Goal: Task Accomplishment & Management: Complete application form

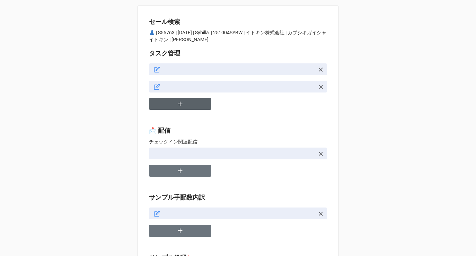
type textarea "x"
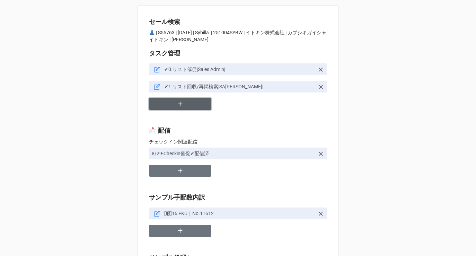
click at [178, 104] on icon "button" at bounding box center [180, 104] width 4 height 4
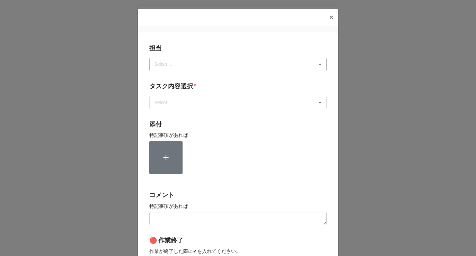
click at [180, 66] on div "Select ..." at bounding box center [168, 64] width 30 height 8
type input "川島"
click at [168, 75] on div "川島" at bounding box center [238, 77] width 177 height 13
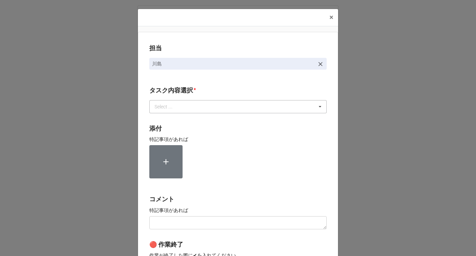
click at [167, 108] on div "Select ..." at bounding box center [168, 106] width 30 height 8
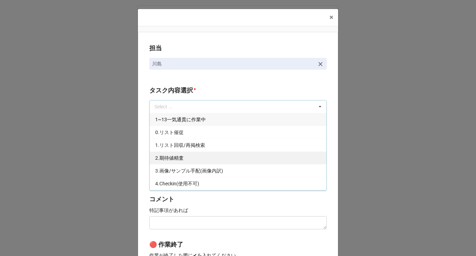
click at [163, 158] on span "2.期待値精査" at bounding box center [169, 158] width 28 height 6
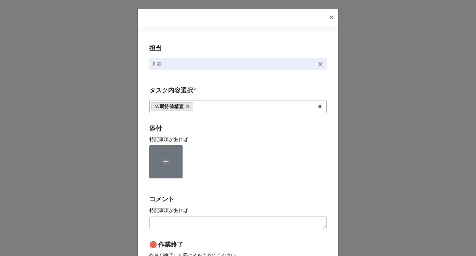
click at [143, 144] on div "担当 川島 タスク内容選択 * 2.期待値精査 1~13一気通貫に作業中 0.リスト催促 1.リスト回収/再掲検索 3.画像/サンプル手配(画像内訳) 4.C…" at bounding box center [238, 171] width 200 height 279
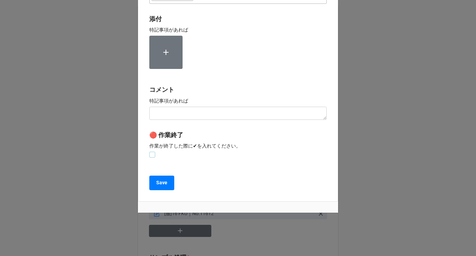
click at [151, 152] on label at bounding box center [152, 152] width 6 height 0
checkbox input "true"
click at [156, 181] on b "Save" at bounding box center [161, 182] width 11 height 7
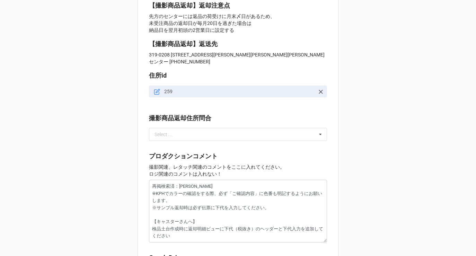
scroll to position [677, 0]
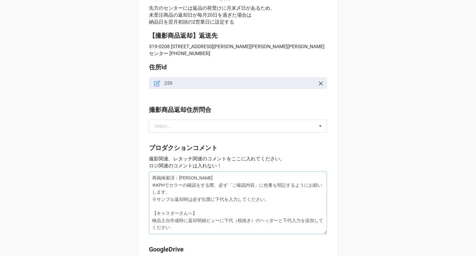
click at [150, 171] on textarea "再掲検索済：佐藤 ※KPHでカラーの確認をする際、必ず「ご確認内容」に色番も明記するようにお願いします。 ※サンプル返却時は必ず伝票に下代を入力してください。…" at bounding box center [238, 202] width 178 height 63
type textarea "x"
type textarea "再掲検索済：佐藤 ※KPHでカラーの確認をする際、必ず「ご確認内容」に色番も明記するようにお願いします。 ※サンプル返却時は必ず伝票に下代を入力してください。…"
type textarea "x"
type textarea "再掲検索済：佐藤 ※KPHでカラーの確認をする際、必ず「ご確認内容」に色番も明記するようにお願いします。 ※サンプル返却時は必ず伝票に下代を入力してください。…"
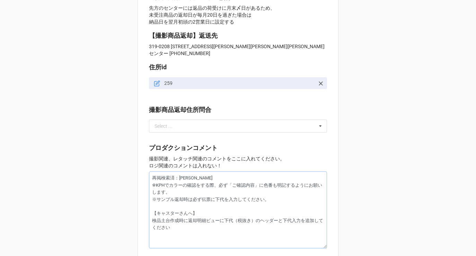
type textarea "x"
type textarea "S 再掲検索済：佐藤 ※KPHでカラーの確認をする際、必ず「ご確認内容」に色番も明記するようにお願いします。 ※サンプル返却時は必ず伝票に下代を入力してくださ…"
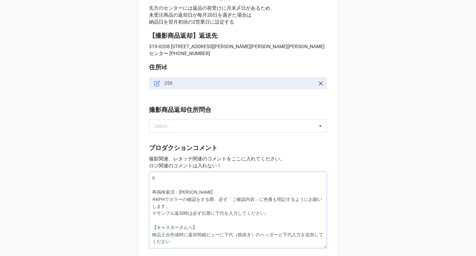
type textarea "x"
type textarea "SE 再掲検索済：佐藤 ※KPHでカラーの確認をする際、必ず「ご確認内容」に色番も明記するようにお願いします。 ※サンプル返却時は必ず伝票に下代を入力してくだ…"
type textarea "x"
type textarea "SE： 再掲検索済：佐藤 ※KPHでカラーの確認をする際、必ず「ご確認内容」に色番も明記するようにお願いします。 ※サンプル返却時は必ず伝票に下代を入力してく…"
type textarea "x"
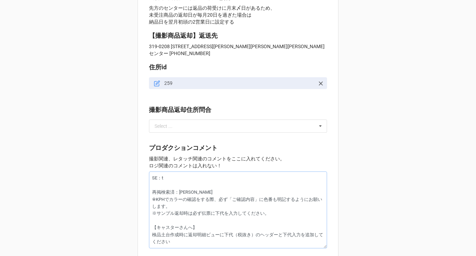
type textarea "SE：と 再掲検索済：佐藤 ※KPHでカラーの確認をする際、必ず「ご確認内容」に色番も明記するようにお願いします。 ※サンプル返却時は必ず伝票に下代を入力して…"
type textarea "x"
type textarea "SE：とー 再掲検索済：佐藤 ※KPHでカラーの確認をする際、必ず「ご確認内容」に色番も明記するようにお願いします。 ※サンプル返却時は必ず伝票に下代を入力し…"
type textarea "x"
type textarea "SE：トータ 再掲検索済：佐藤 ※KPHでカラーの確認をする際、必ず「ご確認内容」に色番も明記するようにお願いします。 ※サンプル返却時は必ず伝票に下代を入力…"
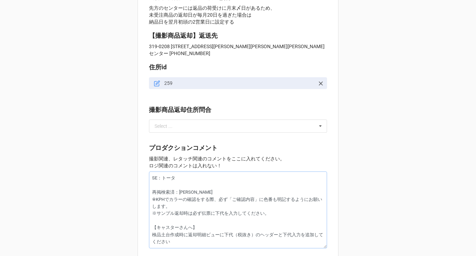
type textarea "x"
type textarea "SE：トータr 再掲検索済：佐藤 ※KPHでカラーの確認をする際、必ず「ご確認内容」に色番も明記するようにお願いします。 ※サンプル返却時は必ず伝票に下代を入…"
type textarea "x"
type textarea "SE：トータル 再掲検索済：佐藤 ※KPHでカラーの確認をする際、必ず「ご確認内容」に色番も明記するようにお願いします。 ※サンプル返却時は必ず伝票に下代を入…"
type textarea "x"
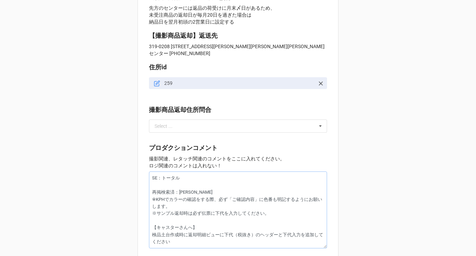
type textarea "SE：トータルk 再掲検索済：佐藤 ※KPHでカラーの確認をする際、必ず「ご確認内容」に色番も明記するようにお願いします。 ※サンプル返却時は必ず伝票に下代を…"
type textarea "x"
type textarea "SE：トータルこ 再掲検索済：佐藤 ※KPHでカラーの確認をする際、必ず「ご確認内容」に色番も明記するようにお願いします。 ※サンプル返却時は必ず伝票に下代を…"
type textarea "x"
type textarea "SE：トータルコー 再掲検索済：佐藤 ※KPHでカラーの確認をする際、必ず「ご確認内容」に色番も明記するようにお願いします。 ※サンプル返却時は必ず伝票に下代…"
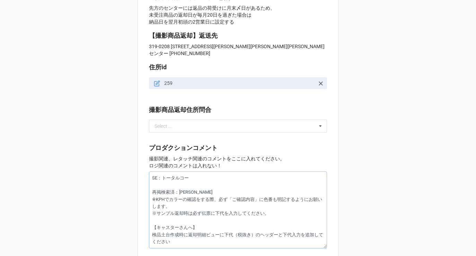
type textarea "x"
type textarea "SE：トータルコーd 再掲検索済：佐藤 ※KPHでカラーの確認をする際、必ず「ご確認内容」に色番も明記するようにお願いします。 ※サンプル返却時は必ず伝票に下…"
type textarea "x"
type textarea "SE：トータルコーデ 再掲検索済：佐藤 ※KPHでカラーの確認をする際、必ず「ご確認内容」に色番も明記するようにお願いします。 ※サンプル返却時は必ず伝票に下…"
type textarea "x"
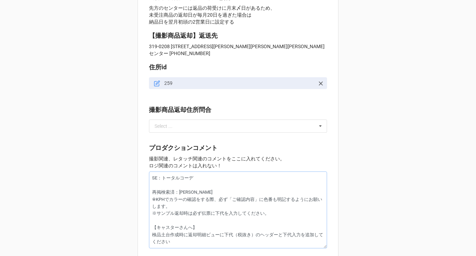
type textarea "SE：トータルコーデd 再掲検索済：佐藤 ※KPHでカラーの確認をする際、必ず「ご確認内容」に色番も明記するようにお願いします。 ※サンプル返却時は必ず伝票に…"
type textarea "x"
type textarea "SE：トータルコーデで 再掲検索済：佐藤 ※KPHでカラーの確認をする際、必ず「ご確認内容」に色番も明記するようにお願いします。 ※サンプル返却時は必ず伝票に…"
type textarea "x"
type textarea "SE：トータルコーデでお 再掲検索済：佐藤 ※KPHでカラーの確認をする際、必ず「ご確認内容」に色番も明記するようにお願いします。 ※サンプル返却時は必ず伝票…"
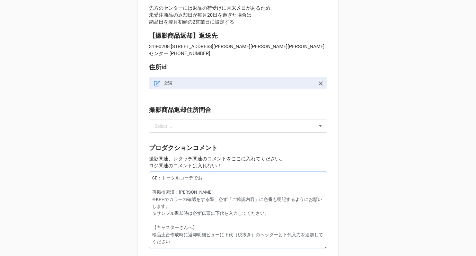
type textarea "x"
type textarea "SE：トータルコーデでおn 再掲検索済：佐藤 ※KPHでカラーの確認をする際、必ず「ご確認内容」に色番も明記するようにお願いします。 ※サンプル返却時は必ず伝…"
type textarea "x"
type textarea "SE：トータルコーデでおねg 再掲検索済：佐藤 ※KPHでカラーの確認をする際、必ず「ご確認内容」に色番も明記するようにお願いします。 ※サンプル返却時は必ず…"
type textarea "x"
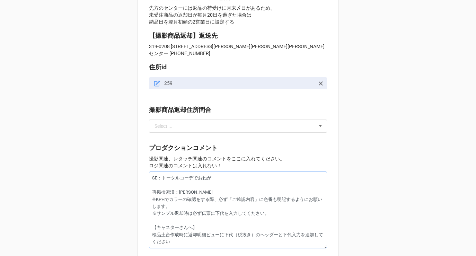
type textarea "SE：トータルコーデでお願い 再掲検索済：佐藤 ※KPHでカラーの確認をする際、必ず「ご確認内容」に色番も明記するようにお願いします。 ※サンプル返却時は必ず…"
type textarea "x"
type textarea "SE：トータルコーデでお願いs 再掲検索済：佐藤 ※KPHでカラーの確認をする際、必ず「ご確認内容」に色番も明記するようにお願いします。 ※サンプル返却時は必…"
type textarea "x"
type textarea "SE：トータルコーデでお願いsh 再掲検索済：佐藤 ※KPHでカラーの確認をする際、必ず「ご確認内容」に色番も明記するようにお願いします。 ※サンプル返却時は…"
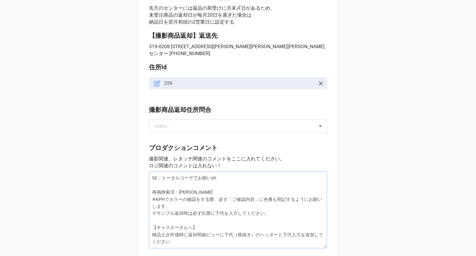
type textarea "x"
type textarea "SE：トータルコーデでお願いし 再掲検索済：佐藤 ※KPHでカラーの確認をする際、必ず「ご確認内容」に色番も明記するようにお願いします。 ※サンプル返却時は必…"
type textarea "x"
type textarea "SE：トータルコーデでお願いしま 再掲検索済：佐藤 ※KPHでカラーの確認をする際、必ず「ご確認内容」に色番も明記するようにお願いします。 ※サンプル返却時は…"
type textarea "x"
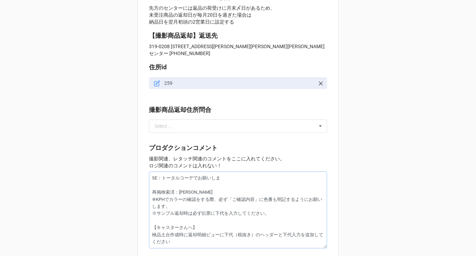
type textarea "SE：トータルコーデでお願いしまs 再掲検索済：佐藤 ※KPHでカラーの確認をする際、必ず「ご確認内容」に色番も明記するようにお願いします。 ※サンプル返却時…"
type textarea "x"
type textarea "SE：トータルコーデでお願いします 再掲検索済：佐藤 ※KPHでカラーの確認をする際、必ず「ご確認内容」に色番も明記するようにお願いします。 ※サンプル返却時…"
type textarea "x"
type textarea "SE：トータルコーデでお願いします。 再掲検索済：佐藤 ※KPHでカラーの確認をする際、必ず「ご確認内容」に色番も明記するようにお願いします。 ※サンプル返却…"
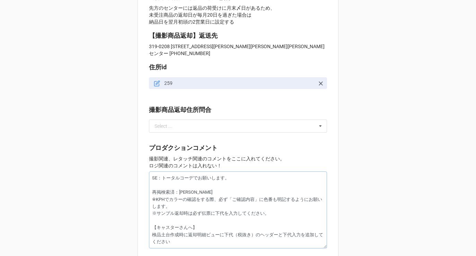
type textarea "x"
type textarea "SE：トータルコーデでお願いします。h 再掲検索済：佐藤 ※KPHでカラーの確認をする際、必ず「ご確認内容」に色番も明記するようにお願いします。 ※サンプル返…"
type textarea "x"
type textarea "SE：トータルコーデでお願いします。は 再掲検索済：佐藤 ※KPHでカラーの確認をする際、必ず「ご確認内容」に色番も明記するようにお願いします。 ※サンプル返…"
type textarea "x"
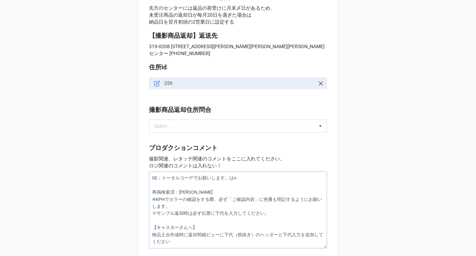
type textarea "SE：トータルコーデでお願いします。はな 再掲検索済：佐藤 ※KPHでカラーの確認をする際、必ず「ご確認内容」に色番も明記するようにお願いします。 ※サンプル…"
type textarea "x"
type textarea "SE：トータルコーデでお願いします。はなr 再掲検索済：佐藤 ※KPHでカラーの確認をする際、必ず「ご確認内容」に色番も明記するようにお願いします。 ※サンプ…"
type textarea "x"
type textarea "SE：トータルコーデでお願いします。はなら 再掲検索済：佐藤 ※KPHでカラーの確認をする際、必ず「ご確認内容」に色番も明記するようにお願いします。 ※サンプ…"
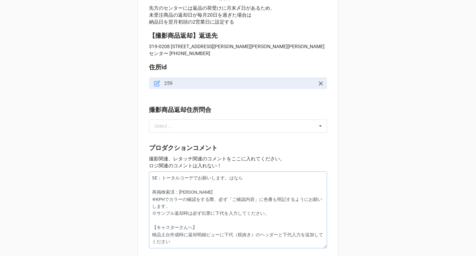
type textarea "x"
type textarea "SE：トータルコーデでお願いします。はな 再掲検索済：佐藤 ※KPHでカラーの確認をする際、必ず「ご確認内容」に色番も明記するようにお願いします。 ※サンプル…"
type textarea "x"
type textarea "SE：トータルコーデでお願いします。はなy 再掲検索済：佐藤 ※KPHでカラーの確認をする際、必ず「ご確認内容」に色番も明記するようにお願いします。 ※サンプ…"
type textarea "x"
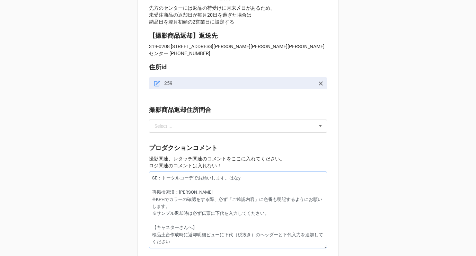
type textarea "SE：トータルコーデでお願いします。花屋 再掲検索済：佐藤 ※KPHでカラーの確認をする際、必ず「ご確認内容」に色番も明記するようにお願いします。 ※サンプル…"
type textarea "x"
type textarea "SE：トータルコーデでお願いします。華やか 再掲検索済：佐藤 ※KPHでカラーの確認をする際、必ず「ご確認内容」に色番も明記するようにお願いします。 ※サンプ…"
type textarea "x"
type textarea "SE：トータルコーデでお願いします。華やかn 再掲検索済：佐藤 ※KPHでカラーの確認をする際、必ず「ご確認内容」に色番も明記するようにお願いします。 ※サン…"
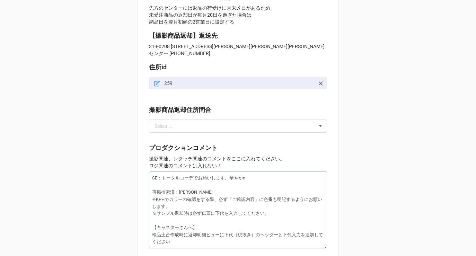
type textarea "x"
type textarea "SE：トータルコーデでお願いします。華やかな 再掲検索済：佐藤 ※KPHでカラーの確認をする際、必ず「ご確認内容」に色番も明記するようにお願いします。 ※サン…"
type textarea "x"
type textarea "SE：トータルコーデでお願いします。華やか 再掲検索済：佐藤 ※KPHでカラーの確認をする際、必ず「ご確認内容」に色番も明記するようにお願いします。 ※サンプ…"
type textarea "x"
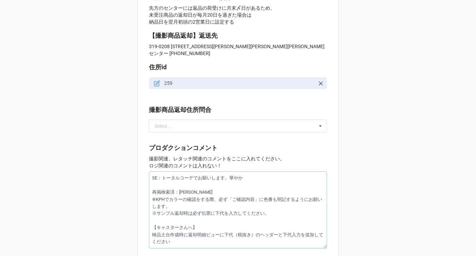
type textarea "SE：トータルコーデでお願いします。華や 再掲検索済：佐藤 ※KPHでカラーの確認をする際、必ず「ご確認内容」に色番も明記するようにお願いします。 ※サンプル…"
type textarea "x"
type textarea "SE：トータルコーデでお願いします。華 再掲検索済：佐藤 ※KPHでカラーの確認をする際、必ず「ご確認内容」に色番も明記するようにお願いします。 ※サンプル返…"
type textarea "x"
type textarea "SE：トータルコーデでお願いします。 再掲検索済：佐藤 ※KPHでカラーの確認をする際、必ず「ご確認内容」に色番も明記するようにお願いします。 ※サンプル返却…"
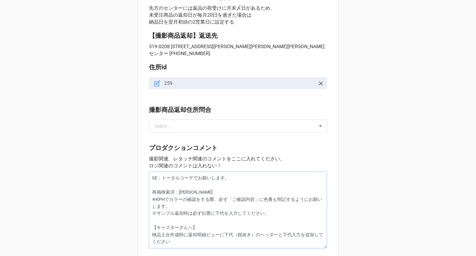
type textarea "x"
type textarea "SE：トータルコーデでお願いします。か 再掲検索済：佐藤 ※KPHでカラーの確認をする際、必ず「ご確認内容」に色番も明記するようにお願いします。 ※サンプル返…"
type textarea "x"
type textarea "SE：トータルコーデでお願いします。から 再掲検索済：佐藤 ※KPHでカラーの確認をする際、必ず「ご確認内容」に色番も明記するようにお願いします。 ※サンプル…"
type textarea "x"
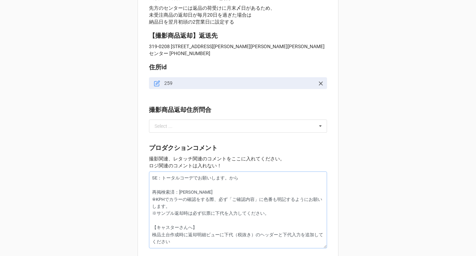
type textarea "SE：トータルコーデでお願いします。カラー 再掲検索済：佐藤 ※KPHでカラーの確認をする際、必ず「ご確認内容」に色番も明記するようにお願いします。 ※サンプ…"
type textarea "x"
type textarea "SE：トータルコーデでお願いします。から 再掲検索済：佐藤 ※KPHでカラーの確認をする際、必ず「ご確認内容」に色番も明記するようにお願いします。 ※サンプル…"
type textarea "x"
type textarea "SE：トータルコーデでお願いします。か 再掲検索済：佐藤 ※KPHでカラーの確認をする際、必ず「ご確認内容」に色番も明記するようにお願いします。 ※サンプル返…"
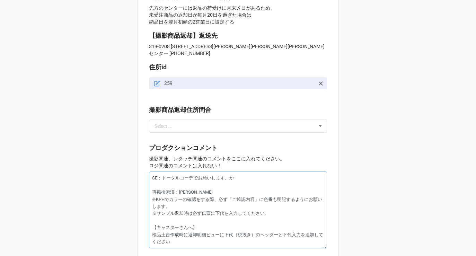
type textarea "x"
type textarea "SE：トータルコーデでお願いします。 再掲検索済：佐藤 ※KPHでカラーの確認をする際、必ず「ご確認内容」に色番も明記するようにお願いします。 ※サンプル返却…"
type textarea "x"
type textarea "SE：トータルコーデでお願いします。h 再掲検索済：佐藤 ※KPHでカラーの確認をする際、必ず「ご確認内容」に色番も明記するようにお願いします。 ※サンプル返…"
type textarea "x"
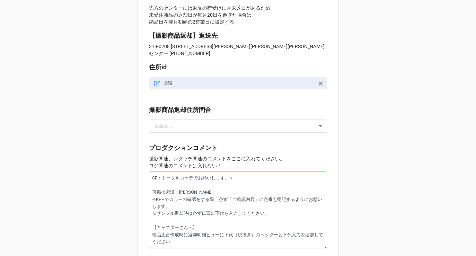
type textarea "SE：トータルコーデでお願いします。hn 再掲検索済：佐藤 ※KPHでカラーの確認をする際、必ず「ご確認内容」に色番も明記するようにお願いします。 ※サンプル…"
type textarea "x"
type textarea "SE：トータルコーデでお願いします。hな 再掲検索済：佐藤 ※KPHでカラーの確認をする際、必ず「ご確認内容」に色番も明記するようにお願いします。 ※サンプル…"
type textarea "x"
type textarea "SE：トータルコーデでお願いします。h 再掲検索済：佐藤 ※KPHでカラーの確認をする際、必ず「ご確認内容」に色番も明記するようにお願いします。 ※サンプル返…"
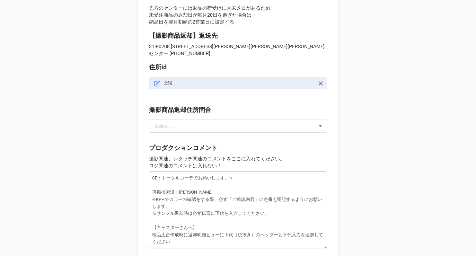
type textarea "x"
type textarea "SE：トータルコーデでお願いします。 再掲検索済：佐藤 ※KPHでカラーの確認をする際、必ず「ご確認内容」に色番も明記するようにお願いします。 ※サンプル返却…"
type textarea "x"
type textarea "SE：トータルコーデでお願いします。h 再掲検索済：佐藤 ※KPHでカラーの確認をする際、必ず「ご確認内容」に色番も明記するようにお願いします。 ※サンプル返…"
type textarea "x"
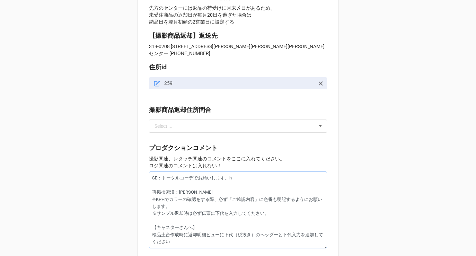
type textarea "SE：トータルコーデでお願いします。は 再掲検索済：佐藤 ※KPHでカラーの確認をする際、必ず「ご確認内容」に色番も明記するようにお願いします。 ※サンプル返…"
type textarea "x"
type textarea "SE：トータルコーデでお願いします。はな 再掲検索済：佐藤 ※KPHでカラーの確認をする際、必ず「ご確認内容」に色番も明記するようにお願いします。 ※サンプル…"
type textarea "x"
type textarea "SE：トータルコーデでお願いします。はなy 再掲検索済：佐藤 ※KPHでカラーの確認をする際、必ず「ご確認内容」に色番も明記するようにお願いします。 ※サンプ…"
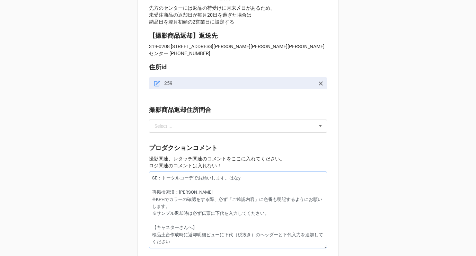
type textarea "x"
type textarea "SE：トータルコーデでお願いします。花屋 再掲検索済：佐藤 ※KPHでカラーの確認をする際、必ず「ご確認内容」に色番も明記するようにお願いします。 ※サンプル…"
type textarea "x"
type textarea "SE：トータルコーデでお願いします。はなやk 再掲検索済：佐藤 ※KPHでカラーの確認をする際、必ず「ご確認内容」に色番も明記するようにお願いします。 ※サン…"
type textarea "x"
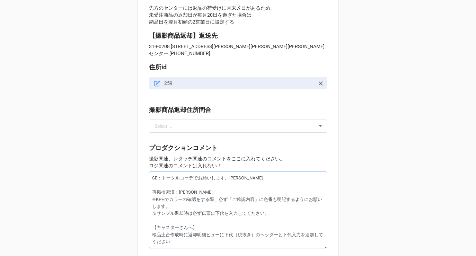
type textarea "SE：トータルコーデでお願いします。華やか 再掲検索済：佐藤 ※KPHでカラーの確認をする際、必ず「ご確認内容」に色番も明記するようにお願いします。 ※サンプ…"
type textarea "x"
type textarea "SE：トータルコーデでお願いします。華やかn 再掲検索済：佐藤 ※KPHでカラーの確認をする際、必ず「ご確認内容」に色番も明記するようにお願いします。 ※サン…"
type textarea "x"
type textarea "SE：トータルコーデでお願いします。華やかな 再掲検索済：佐藤 ※KPHでカラーの確認をする際、必ず「ご確認内容」に色番も明記するようにお願いします。 ※サン…"
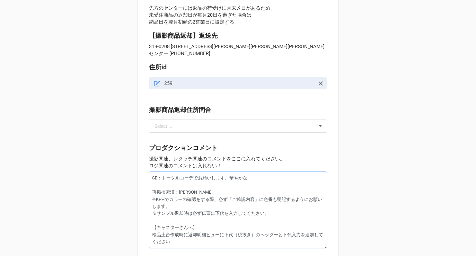
type textarea "x"
type textarea "SE：トータルコーデでお願いします。華やかない 再掲検索済：佐藤 ※KPHでカラーの確認をする際、必ず「ご確認内容」に色番も明記するようにお願いします。 ※サ…"
type textarea "x"
type textarea "SE：トータルコーデでお願いします。華やかないn 再掲検索済：佐藤 ※KPHでカラーの確認をする際、必ず「ご確認内容」に色番も明記するようにお願いします。 ※…"
type textarea "x"
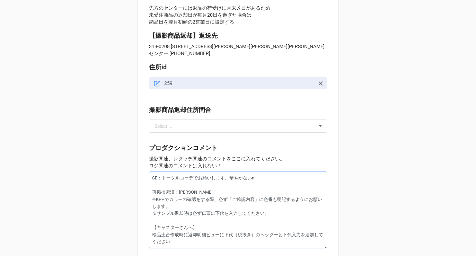
type textarea "SE：トータルコーデでお願いします。華やかないん 再掲検索済：佐藤 ※KPHでカラーの確認をする際、必ず「ご確認内容」に色番も明記するようにお願いします。 ※…"
type textarea "x"
type textarea "SE：トータルコーデでお願いします。華やかないんs 再掲検索済：佐藤 ※KPHでカラーの確認をする際、必ず「ご確認内容」に色番も明記するようにお願いします。 …"
type textarea "x"
type textarea "SE：トータルコーデでお願いします。華やかないんsy 再掲検索済：佐藤 ※KPHでカラーの確認をする際、必ず「ご確認内容」に色番も明記するようにお願いします。…"
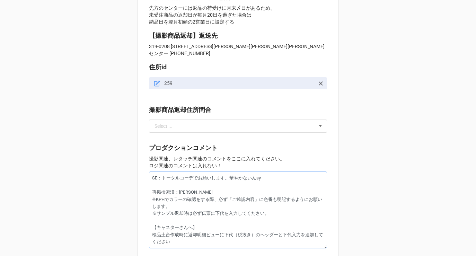
type textarea "x"
type textarea "SE：トータルコーデでお願いします。華やかないんしょ 再掲検索済：佐藤 ※KPHでカラーの確認をする際、必ず「ご確認内容」に色番も明記するようにお願いします。…"
type textarea "x"
type textarea "SE：トータルコーデでお願いします。華やかな印象 再掲検索済：佐藤 ※KPHでカラーの確認をする際、必ず「ご確認内容」に色番も明記するようにお願いします。 ※…"
type textarea "x"
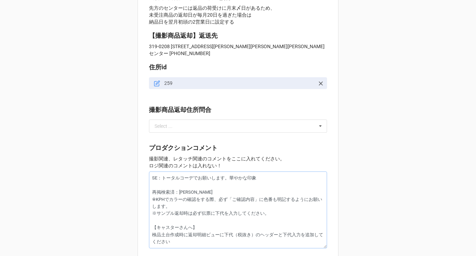
type textarea "SE：トータルコーデでお願いします。華やかな印象d 再掲検索済：佐藤 ※KPHでカラーの確認をする際、必ず「ご確認内容」に色番も明記するようにお願いします。 …"
type textarea "x"
type textarea "SE：トータルコーデでお願いします。華やかな印象で 再掲検索済：佐藤 ※KPHでカラーの確認をする際、必ず「ご確認内容」に色番も明記するようにお願いします。 …"
type textarea "x"
type textarea "SE：トータルコーデでお願いします。華やかな印象でs 再掲検索済：佐藤 ※KPHでカラーの確認をする際、必ず「ご確認内容」に色番も明記するようにお願いします。…"
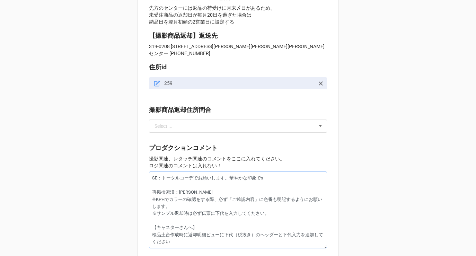
type textarea "x"
type textarea "SE：トータルコーデでお願いします。華やかな印象でさ 再掲検索済：佐藤 ※KPHでカラーの確認をする際、必ず「ご確認内容」に色番も明記するようにお願いします。…"
type textarea "x"
type textarea "SE：トータルコーデでお願いします。華やかな印象でさつ 再掲検索済：佐藤 ※KPHでカラーの確認をする際、必ず「ご確認内容」に色番も明記するようにお願いします…"
type textarea "x"
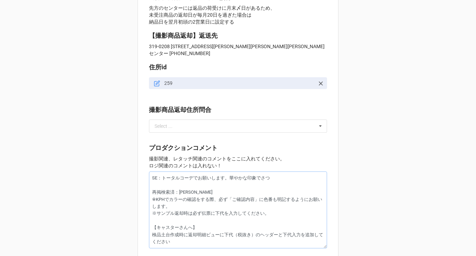
type textarea "SE：トータルコーデでお願いします。華やかな印象でさつえ 再掲検索済：佐藤 ※KPHでカラーの確認をする際、必ず「ご確認内容」に色番も明記するようにお願いしま…"
type textarea "x"
type textarea "SE：トータルコーデでお願いします。華やかな印象で撮影 再掲検索済：佐藤 ※KPHでカラーの確認をする際、必ず「ご確認内容」に色番も明記するようにお願いします…"
type textarea "x"
type textarea "SE：トータルコーデでお願いします。華やかな印象で撮影w 再掲検索済：佐藤 ※KPHでカラーの確認をする際、必ず「ご確認内容」に色番も明記するようにお願いしま…"
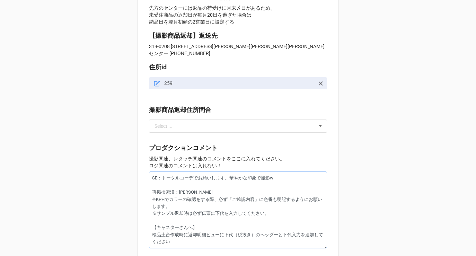
type textarea "x"
type textarea "SE：トータルコーデでお願いします。華やかな印象で撮影を 再掲検索済：佐藤 ※KPHでカラーの確認をする際、必ず「ご確認内容」に色番も明記するようにお願いしま…"
type textarea "x"
type textarea "SE：トータルコーデでお願いします。華やかな印象で撮影をお 再掲検索済：佐藤 ※KPHでカラーの確認をする際、必ず「ご確認内容」に色番も明記するようにお願いし…"
type textarea "x"
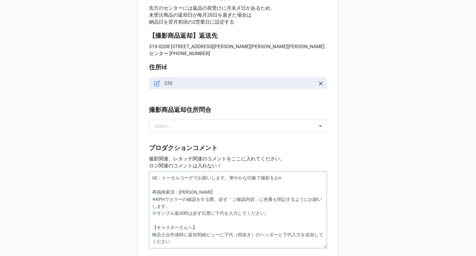
type textarea "SE：トータルコーデでお願いします。華やかな印象で撮影をおね 再掲検索済：佐藤 ※KPHでカラーの確認をする際、必ず「ご確認内容」に色番も明記するようにお願い…"
type textarea "x"
type textarea "SE：トータルコーデでお願いします。華やかな印象で撮影をおねg 再掲検索済：佐藤 ※KPHでカラーの確認をする際、必ず「ご確認内容」に色番も明記するようにお願…"
type textarea "x"
type textarea "SE：トータルコーデでお願いします。華やかな印象で撮影をおねが 再掲検索済：佐藤 ※KPHでカラーの確認をする際、必ず「ご確認内容」に色番も明記するようにお願…"
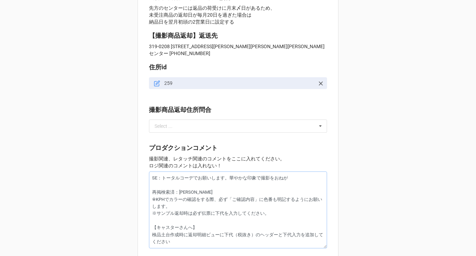
type textarea "x"
type textarea "SE：トータルコーデでお願いします。華やかな印象で撮影をおねがs 再掲検索済：佐藤 ※KPHでカラーの確認をする際、必ず「ご確認内容」に色番も明記するようにお…"
type textarea "x"
type textarea "SE：トータルコーデでお願いします。華やかな印象で撮影をおねがし 再掲検索済：佐藤 ※KPHでカラーの確認をする際、必ず「ご確認内容」に色番も明記するようにお…"
type textarea "x"
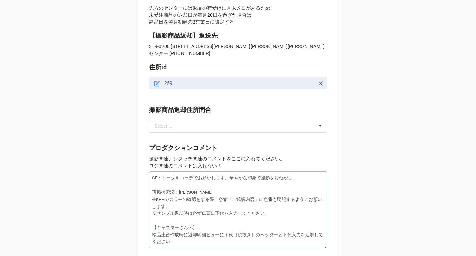
type textarea "SE：トータルコーデでお願いします。華やかな印象で撮影をおねがしm 再掲検索済：佐藤 ※KPHでカラーの確認をする際、必ず「ご確認内容」に色番も明記するように…"
type textarea "x"
type textarea "SE：トータルコーデでお願いします。華やかな印象で撮影をおねがしま 再掲検索済：佐藤 ※KPHでカラーの確認をする際、必ず「ご確認内容」に色番も明記するように…"
type textarea "x"
type textarea "SE：トータルコーデでお願いします。華やかな印象で撮影をおねがしまs 再掲検索済：佐藤 ※KPHでカラーの確認をする際、必ず「ご確認内容」に色番も明記するよう…"
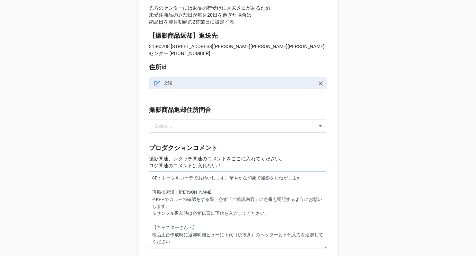
type textarea "x"
type textarea "SE：トータルコーデでお願いします。華やかな印象で撮影をおねがします 再掲検索済：佐藤 ※KPHでカラーの確認をする際、必ず「ご確認内容」に色番も明記するよう…"
type textarea "x"
type textarea "SE：トータルコーデでお願いします。華やかな印象で撮影をおねがしま 再掲検索済：佐藤 ※KPHでカラーの確認をする際、必ず「ご確認内容」に色番も明記するように…"
type textarea "x"
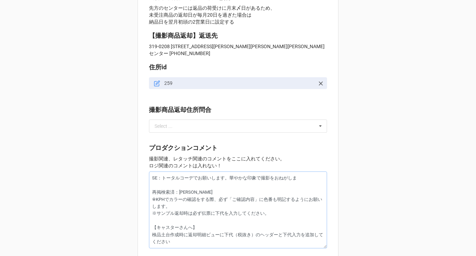
type textarea "SE：トータルコーデでお願いします。華やかな印象で撮影をおねがし 再掲検索済：佐藤 ※KPHでカラーの確認をする際、必ず「ご確認内容」に色番も明記するようにお…"
type textarea "x"
type textarea "SE：トータルコーデでお願いします。華やかな印象で撮影をおねが 再掲検索済：佐藤 ※KPHでカラーの確認をする際、必ず「ご確認内容」に色番も明記するようにお願…"
type textarea "x"
type textarea "SE：トータルコーデでお願いします。華やかな印象で撮影をおね 再掲検索済：佐藤 ※KPHでカラーの確認をする際、必ず「ご確認内容」に色番も明記するようにお願い…"
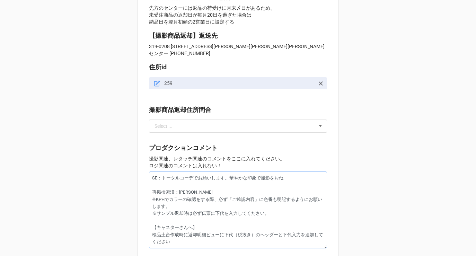
type textarea "x"
type textarea "SE：トータルコーデでお願いします。華やかな印象で撮影をお 再掲検索済：佐藤 ※KPHでカラーの確認をする際、必ず「ご確認内容」に色番も明記するようにお願いし…"
type textarea "x"
type textarea "SE：トータルコーデでお願いします。華やかな印象で撮影を 再掲検索済：佐藤 ※KPHでカラーの確認をする際、必ず「ご確認内容」に色番も明記するようにお願いしま…"
type textarea "x"
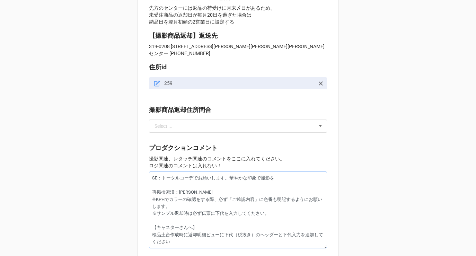
type textarea "SE：トータルコーデでお願いします。華やかな印象で撮影をお 再掲検索済：佐藤 ※KPHでカラーの確認をする際、必ず「ご確認内容」に色番も明記するようにお願いし…"
type textarea "x"
type textarea "SE：トータルコーデでお願いします。華やかな印象で撮影をおね 再掲検索済：佐藤 ※KPHでカラーの確認をする際、必ず「ご確認内容」に色番も明記するようにお願い…"
type textarea "x"
type textarea "SE：トータルコーデでお願いします。華やかな印象で撮影をおねg 再掲検索済：佐藤 ※KPHでカラーの確認をする際、必ず「ご確認内容」に色番も明記するようにお願…"
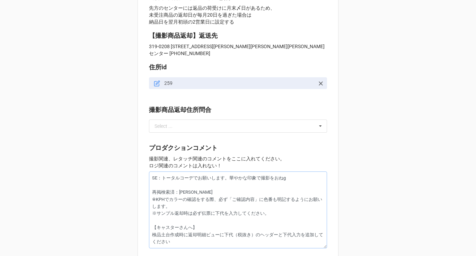
type textarea "x"
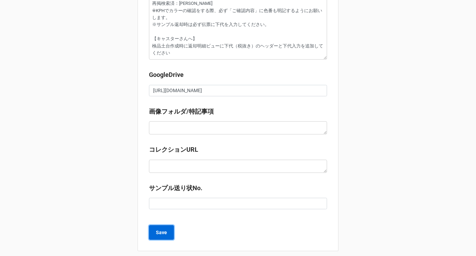
click at [157, 229] on b "Save" at bounding box center [161, 232] width 11 height 7
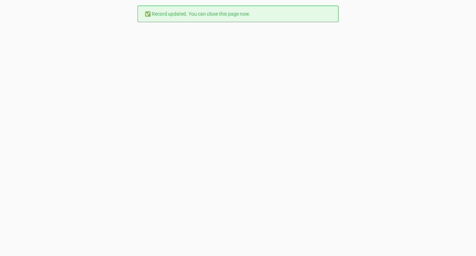
scroll to position [0, 0]
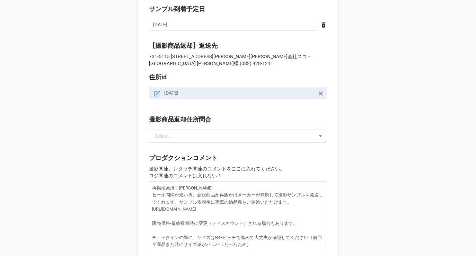
scroll to position [734, 0]
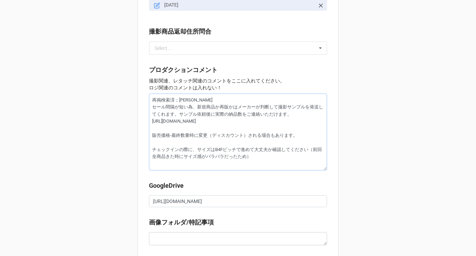
click at [153, 100] on textarea "再掲検索済；[PERSON_NAME] セール間隔が短い為、新規商品か再販かはメーカーが判断して撮影サンプルを発送してくれます。サンプル依頼後に実際の納品数を…" at bounding box center [238, 131] width 178 height 77
type textarea "x"
type textarea "再掲検索済；[PERSON_NAME] セール間隔が短い為、新規商品か再販かはメーカーが判断して撮影サンプルを発送してくれます。サンプル依頼後に実際の納品数を…"
type textarea "x"
type textarea "再掲検索済；[PERSON_NAME] セール間隔が短い為、新規商品か再販かはメーカーが判断して撮影サンプルを発送してくれます。サンプル依頼後に実際の納品数を…"
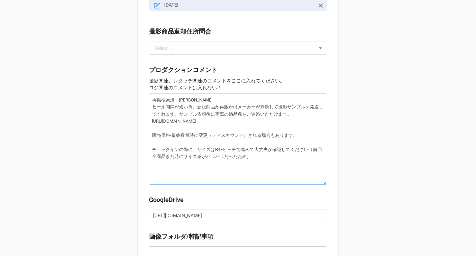
type textarea "x"
type textarea "S 再掲検索済；佐藤 セール間隔が短い為、新規商品か再販かはメーカーが判断して撮影サンプルを発送してくれます。サンプル依頼後に実際の納品数をご連絡いただけます…"
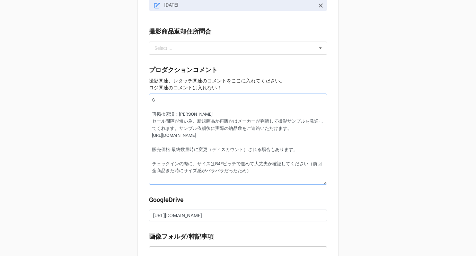
type textarea "x"
type textarea "SE 再掲検索済；佐藤 セール間隔が短い為、新規商品か再販かはメーカーが判断して撮影サンプルを発送してくれます。サンプル依頼後に実際の納品数をご連絡いただけま…"
type textarea "x"
type textarea "SE: 再掲検索済；佐藤 セール間隔が短い為、新規商品か再販かはメーカーが判断して撮影サンプルを発送してくれます。サンプル依頼後に実際の納品数をご連絡いただけ…"
type textarea "x"
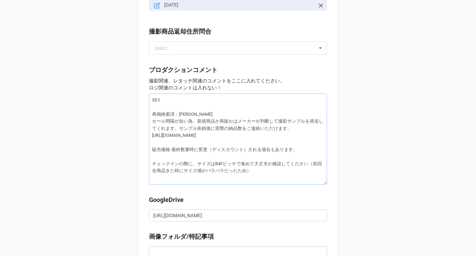
type textarea "SE:と 再掲検索済；佐藤 セール間隔が短い為、新規商品か再販かはメーカーが判断して撮影サンプルを発送してくれます。サンプル依頼後に実際の納品数をご連絡いただ…"
type textarea "x"
type textarea "SE:トー 再掲検索済；佐藤 セール間隔が短い為、新規商品か再販かはメーカーが判断して撮影サンプルを発送してくれます。サンプル依頼後に実際の納品数をご連絡いた…"
type textarea "x"
type textarea "SE:トーt 再掲検索済；佐藤 セール間隔が短い為、新規商品か再販かはメーカーが判断して撮影サンプルを発送してくれます。サンプル依頼後に実際の納品数をご連絡い…"
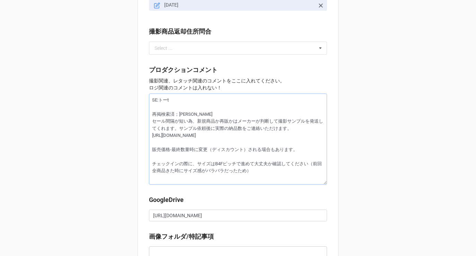
type textarea "x"
type textarea "SE:トータ 再掲検索済；佐藤 セール間隔が短い為、新規商品か再販かはメーカーが判断して撮影サンプルを発送してくれます。サンプル依頼後に実際の納品数をご連絡い…"
type textarea "x"
type textarea "SE:トータr 再掲検索済；佐藤 セール間隔が短い為、新規商品か再販かはメーカーが判断して撮影サンプルを発送してくれます。サンプル依頼後に実際の納品数をご連絡…"
type textarea "x"
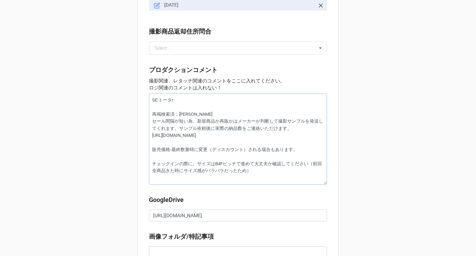
type textarea "SE:トータル 再掲検索済；佐藤 セール間隔が短い為、新規商品か再販かはメーカーが判断して撮影サンプルを発送してくれます。サンプル依頼後に実際の納品数をご連絡…"
type textarea "x"
type textarea "SE:トータルこ 再掲検索済；佐藤 セール間隔が短い為、新規商品か再販かはメーカーが判断して撮影サンプルを発送してくれます。サンプル依頼後に実際の納品数をご連…"
type textarea "x"
type textarea "SE:トータルコー 再掲検索済；佐藤 セール間隔が短い為、新規商品か再販かはメーカーが判断して撮影サンプルを発送してくれます。サンプル依頼後に実際の納品数をご…"
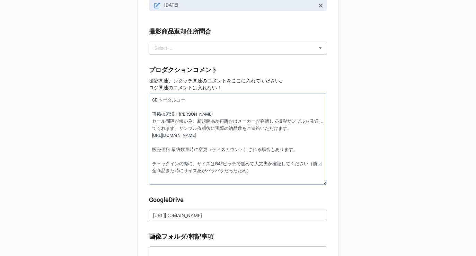
type textarea "x"
type textarea "SE:トータルコーd 再掲検索済；佐藤 セール間隔が短い為、新規商品か再販かはメーカーが判断して撮影サンプルを発送してくれます。サンプル依頼後に実際の納品数を…"
type textarea "x"
type textarea "SE:トータルコーデ 再掲検索済；佐藤 セール間隔が短い為、新規商品か再販かはメーカーが判断して撮影サンプルを発送してくれます。サンプル依頼後に実際の納品数を…"
type textarea "x"
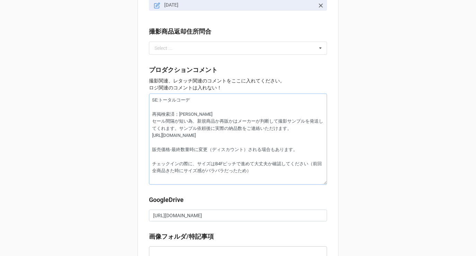
type textarea "SE:トータルコーデd 再掲検索済；佐藤 セール間隔が短い為、新規商品か再販かはメーカーが判断して撮影サンプルを発送してくれます。サンプル依頼後に実際の納品数…"
type textarea "x"
type textarea "SE:トータルコーデで 再掲検索済；佐藤 セール間隔が短い為、新規商品か再販かはメーカーが判断して撮影サンプルを発送してくれます。サンプル依頼後に実際の納品数…"
type textarea "x"
type textarea "SE:トータルコーデでs 再掲検索済；佐藤 セール間隔が短い為、新規商品か再販かはメーカーが判断して撮影サンプルを発送してくれます。サンプル依頼後に実際の納品…"
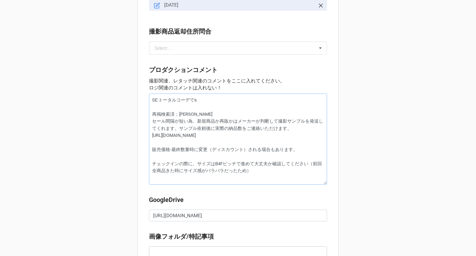
type textarea "x"
type textarea "SE:トータルコーデでさ 再掲検索済；佐藤 セール間隔が短い為、新規商品か再販かはメーカーが判断して撮影サンプルを発送してくれます。サンプル依頼後に実際の納品…"
type textarea "x"
type textarea "SE:トータルコーデでさつ 再掲検索済；佐藤 セール間隔が短い為、新規商品か再販かはメーカーが判断して撮影サンプルを発送してくれます。サンプル依頼後に実際の納…"
type textarea "x"
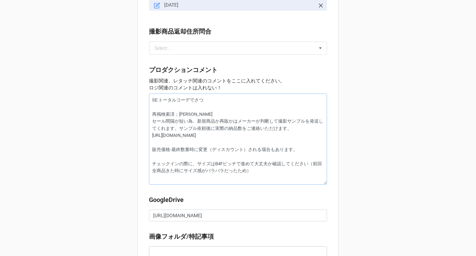
type textarea "SE:トータルコーデでさつえ 再掲検索済；佐藤 セール間隔が短い為、新規商品か再販かはメーカーが判断して撮影サンプルを発送してくれます。サンプル依頼後に実際の…"
type textarea "x"
type textarea "SE:トータルコーデで撮影 再掲検索済；佐藤 セール間隔が短い為、新規商品か再販かはメーカーが判断して撮影サンプルを発送してくれます。サンプル依頼後に実際の納…"
type textarea "x"
type textarea "SE:トータルコーデで撮影w 再掲検索済；佐藤 セール間隔が短い為、新規商品か再販かはメーカーが判断して撮影サンプルを発送してくれます。サンプル依頼後に実際の…"
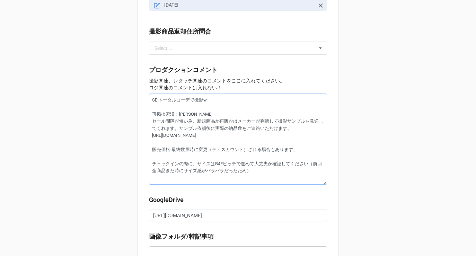
type textarea "x"
type textarea "SE:トータルコーデで撮影を 再掲検索済；佐藤 セール間隔が短い為、新規商品か再販かはメーカーが判断して撮影サンプルを発送してくれます。サンプル依頼後に実際の…"
type textarea "x"
type textarea "SE:トータルコーデで撮影をお 再掲検索済；佐藤 セール間隔が短い為、新規商品か再販かはメーカーが判断して撮影サンプルを発送してくれます。サンプル依頼後に実際…"
type textarea "x"
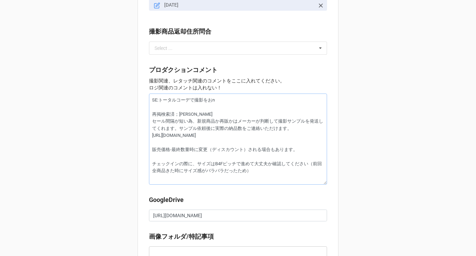
type textarea "SE:トータルコーデで撮影をおね 再掲検索済；佐藤 セール間隔が短い為、新規商品か再販かはメーカーが判断して撮影サンプルを発送してくれます。サンプル依頼後に実…"
type textarea "x"
type textarea "SE:トータルコーデで撮影をおねg 再掲検索済；佐藤 セール間隔が短い為、新規商品か再販かはメーカーが判断して撮影サンプルを発送してくれます。サンプル依頼後に…"
type textarea "x"
type textarea "SE:トータルコーデで撮影をお願い 再掲検索済；佐藤 セール間隔が短い為、新規商品か再販かはメーカーが判断して撮影サンプルを発送してくれます。サンプル依頼後に…"
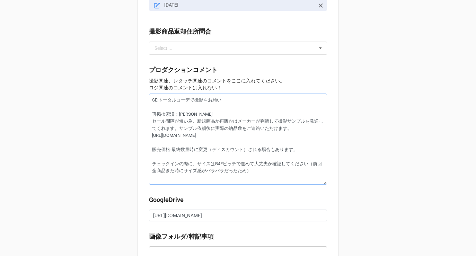
type textarea "x"
type textarea "SE:トータルコーデで撮影をお願いs 再掲検索済；佐藤 セール間隔が短い為、新規商品か再販かはメーカーが判断して撮影サンプルを発送してくれます。サンプル依頼後…"
type textarea "x"
type textarea "SE:トータルコーデで撮影をお願いし 再掲検索済；佐藤 セール間隔が短い為、新規商品か再販かはメーカーが判断して撮影サンプルを発送してくれます。サンプル依頼後…"
type textarea "x"
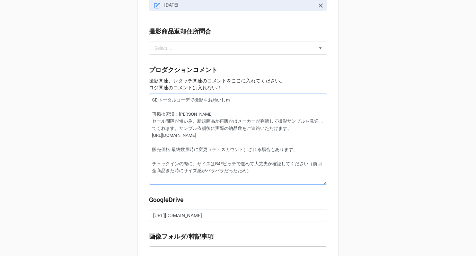
type textarea "SE:トータルコーデで撮影をお願いしま 再掲検索済；佐藤 セール間隔が短い為、新規商品か再販かはメーカーが判断して撮影サンプルを発送してくれます。サンプル依頼…"
type textarea "x"
type textarea "SE:トータルコーデで撮影をお願いします 再掲検索済；佐藤 セール間隔が短い為、新規商品か再販かはメーカーが判断して撮影サンプルを発送してくれます。サンプル依…"
type textarea "x"
type textarea "SE:トータルコーデで撮影をお願いします。 再掲検索済；佐藤 セール間隔が短い為、新規商品か再販かはメーカーが判断して撮影サンプルを発送してくれます。サンプル…"
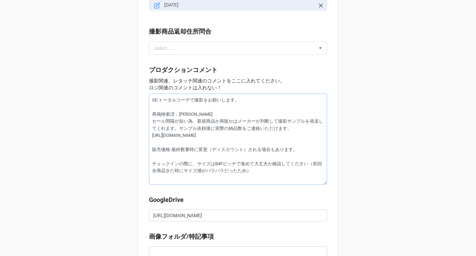
type textarea "x"
type textarea "SE:トータルコーデで撮影をお願いします。 再掲検索済；佐藤 セール間隔が短い為、新規商品か再販かはメーカーが判断して撮影サンプルを発送してくれます。サンプル…"
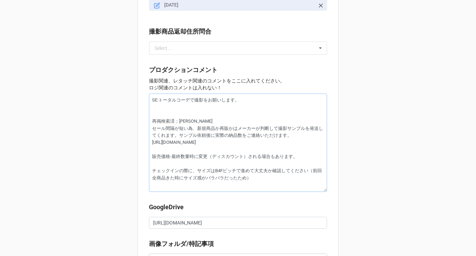
paste textarea "53-1069 ブラウン 53-1870 ブルー 54-1534 ボルドー 54-1817 ブラウン 53-1514 チャコールグレー"
type textarea "x"
type textarea "SE:トータルコーデで撮影をお願いします。 53-1069 ブラウン 53-1870 ブルー 54-1534 ボルドー 54-1817 ブラウン 53-151…"
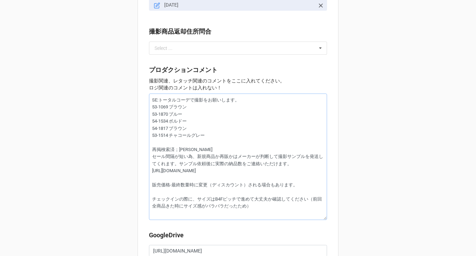
click at [246, 100] on textarea "SE:トータルコーデで撮影をお願いします。 53-1069 ブラウン 53-1870 ブルー 54-1534 ボルドー 54-1817 ブラウン 53-151…" at bounding box center [238, 156] width 178 height 126
type textarea "x"
type textarea "SE:トータルコーデで撮影をお願いします。 53-1069 ブラウン 53-1870 ブルー 54-1534 ボルドー 54-1817 ブラウン 53-151…"
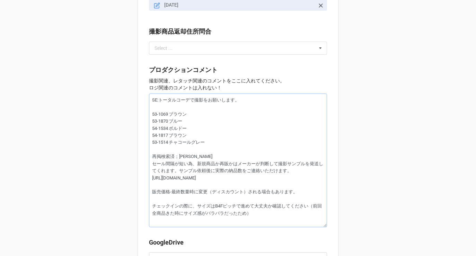
type textarea "x"
type textarea "SE:トータルコーデで撮影をお願いします。 < 53-1069 ブラウン 53-1870 ブルー 54-1534 ボルドー 54-1817 ブラウン 53-1…"
type textarea "x"
type textarea "SE:トータルコーデで撮影をお願いします。 <> 53-1069 ブラウン 53-1870 ブルー 54-1534 ボルドー 54-1817 ブラウン 53-…"
type textarea "x"
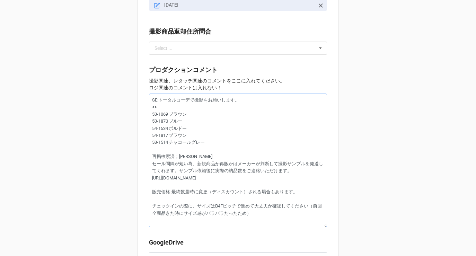
type textarea "SE:トータルコーデで撮影をお願いします。 < 53-1069 ブラウン 53-1870 ブルー 54-1534 ボルドー 54-1817 ブラウン 53-1…"
type textarea "x"
type textarea "SE:トータルコーデで撮影をお願いします。 53-1069 ブラウン 53-1870 ブルー 54-1534 ボルドー 54-1817 ブラウン 53-151…"
type textarea "x"
type textarea "SE:トータルコーデで撮影をお願いします。 < 53-1069 ブラウン 53-1870 ブルー 54-1534 ボルドー 54-1817 ブラウン 53-1…"
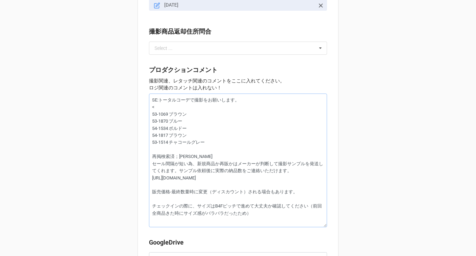
type textarea "x"
type textarea "SE:トータルコーデで撮影をお願いします。 <> 53-1069 ブラウン 53-1870 ブルー 54-1534 ボルドー 54-1817 ブラウン 53-…"
type textarea "x"
type textarea "SE:トータルコーデで撮影をお願いします。 <S> 53-1069 ブラウン 53-1870 ブルー 54-1534 ボルドー 54-1817 ブラウン 53…"
type textarea "x"
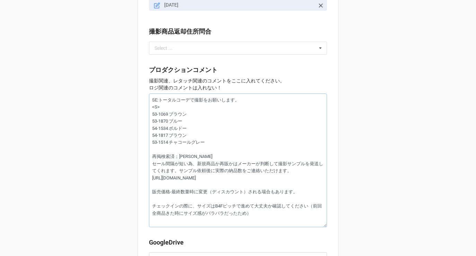
type textarea "SE:トータルコーデで撮影をお願いします。 <SE> 53-1069 ブラウン 53-1870 ブルー 54-1534 ボルドー 54-1817 ブラウン 5…"
type textarea "x"
type textarea "SE:トータルコーデで撮影をお願いします。 <SEs> 53-1069 ブラウン 53-1870 ブルー 54-1534 ボルドー 54-1817 ブラウン …"
type textarea "x"
type textarea "SE:トータルコーデで撮影をお願いします。 <SEし> 53-1069 ブラウン 53-1870 ブルー 54-1534 ボルドー 54-1817 ブラウン …"
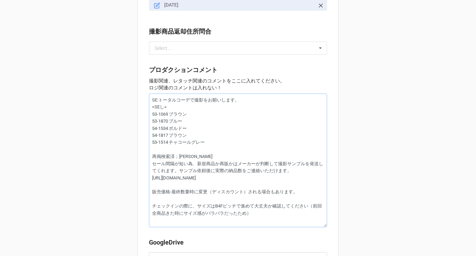
type textarea "x"
type textarea "SE:トータルコーデで撮影をお願いします。 <SEして> 53-1069 ブラウン 53-1870 ブルー 54-1534 ボルドー 54-1817 ブラウン…"
type textarea "x"
type textarea "SE:トータルコーデで撮影をお願いします。 <SE指定> 53-1069 ブラウン 53-1870 ブルー 54-1534 ボルドー 54-1817 ブラウン…"
type textarea "x"
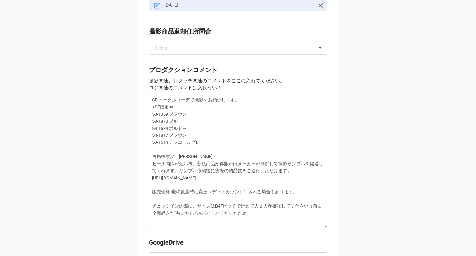
type textarea "SE:トータルコーデで撮影をお願いします。 <SE指定sy> 53-1069 ブラウン 53-1870 ブルー 54-1534 ボルドー 54-1817 ブラ…"
type textarea "x"
type textarea "SE:トータルコーデで撮影をお願いします。 <SE指定しょ> 53-1069 ブラウン 53-1870 ブルー 54-1534 ボルドー 54-1817 ブラ…"
type textarea "x"
type textarea "SE:トータルコーデで撮影をお願いします。 <SE指定翔> 53-1069 ブラウン 53-1870 ブルー 54-1534 ボルドー 54-1817 ブラウ…"
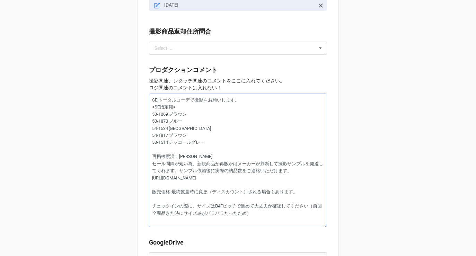
type textarea "x"
type textarea "SE:トータルコーデで撮影をお願いします。 <SE指定翔h> 53-1069 ブラウン 53-1870 ブルー 54-1534 ボルドー 54-1817 ブラ…"
type textarea "x"
type textarea "SE:トータルコーデで撮影をお願いします。 <SE指定しょうひ> 53-1069 ブラウン 53-1870 ブルー 54-1534 ボルドー 54-1817 …"
type textarea "x"
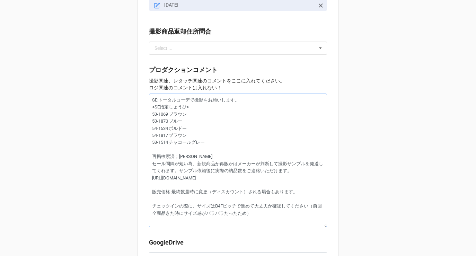
type textarea "SE:トータルコーデで撮影をお願いします。 <SE指定しょうひn> 53-1069 ブラウン 53-1870 ブルー 54-1534 ボルドー 54-1817…"
type textarea "x"
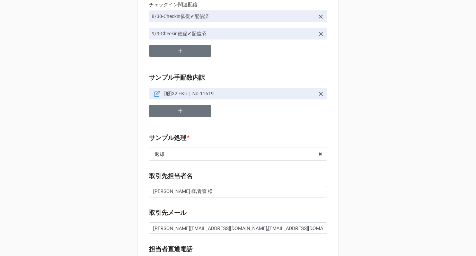
scroll to position [0, 0]
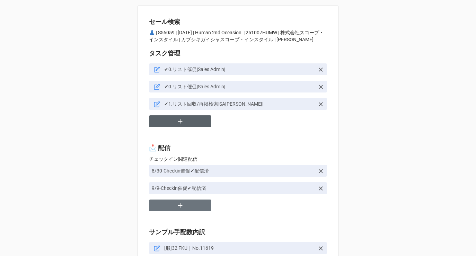
type textarea "SE:トータルコーデで撮影をお願いします。 <SE指定商品> 53-1069 ブラウン 53-1870 ブルー 54-1534 ボルドー 54-1817 ブラ…"
click at [183, 123] on button "button" at bounding box center [180, 121] width 62 height 12
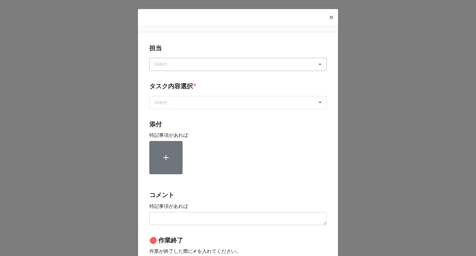
click at [175, 65] on div "Select ..." at bounding box center [168, 64] width 30 height 8
type input "川島"
click at [169, 77] on div "No results found." at bounding box center [237, 77] width 177 height 12
click at [163, 79] on div "川島" at bounding box center [238, 77] width 177 height 13
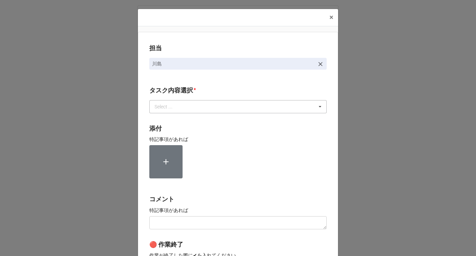
click at [163, 110] on div "Select ..." at bounding box center [168, 106] width 30 height 8
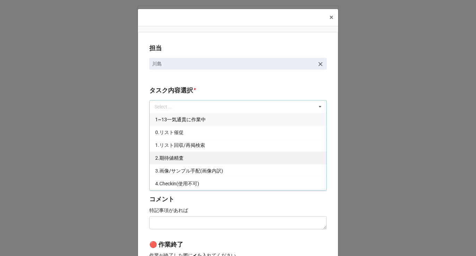
click at [163, 160] on span "2.期待値精査" at bounding box center [169, 158] width 28 height 6
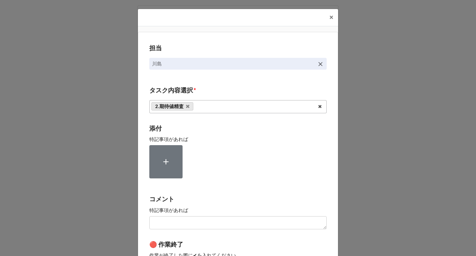
click at [139, 141] on div "担当 川島 タスク内容選択 * 2.期待値精査 1~13一気通貫に作業中 0.リスト催促 1.リスト回収/再掲検索 3.画像/サンプル手配(画像内訳) 4.C…" at bounding box center [238, 171] width 200 height 279
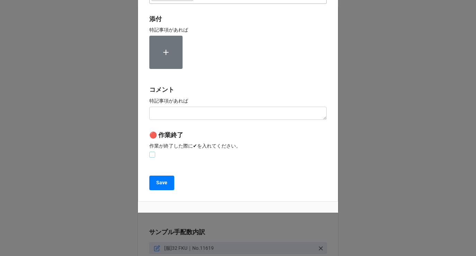
click at [150, 152] on label at bounding box center [152, 152] width 6 height 0
checkbox input "true"
click at [152, 182] on button "Save" at bounding box center [161, 182] width 25 height 15
type textarea "x"
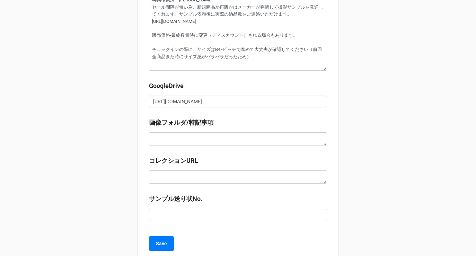
scroll to position [925, 0]
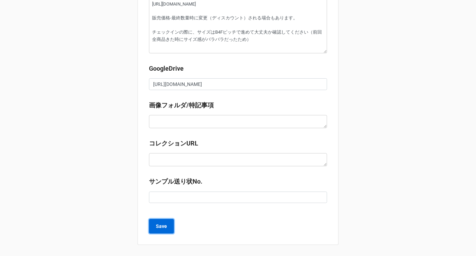
click at [162, 222] on button "Save" at bounding box center [161, 226] width 25 height 15
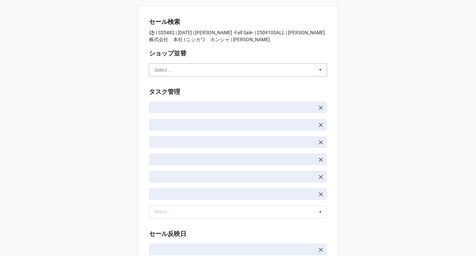
click at [173, 70] on input "text" at bounding box center [238, 70] width 177 height 12
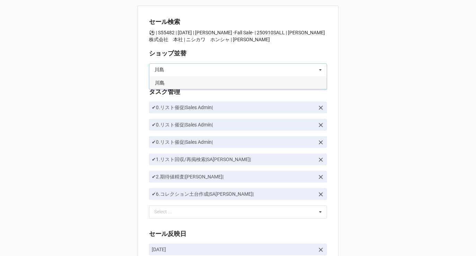
type input "川島"
click at [181, 80] on div "川島" at bounding box center [237, 82] width 177 height 13
click at [125, 99] on div "セール検索 ⚽️ | S55482 | 09/10 (水) | 西川 -Fall Sale- | 250910SALL | 西川株式会社　本社 | ニシカワ　…" at bounding box center [238, 178] width 476 height 356
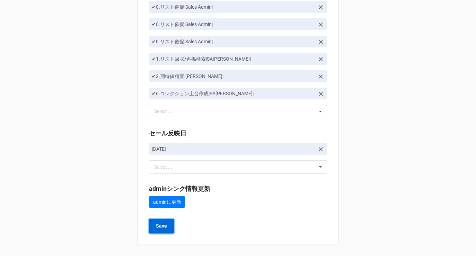
click at [161, 227] on b "Save" at bounding box center [161, 225] width 11 height 7
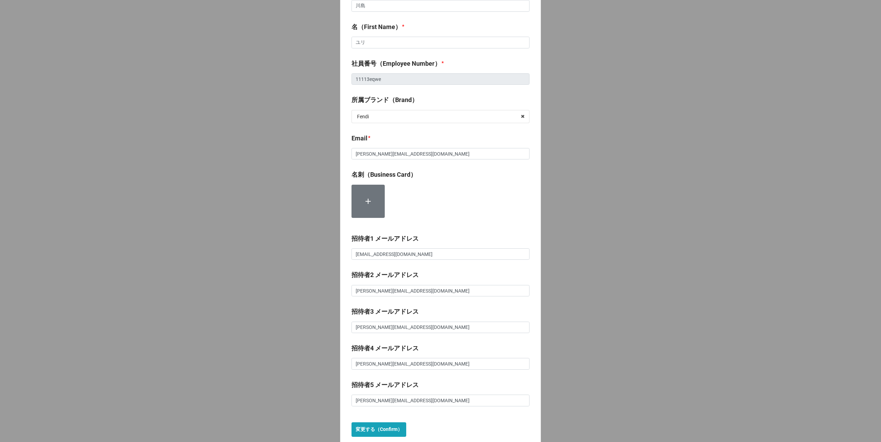
scroll to position [89, 0]
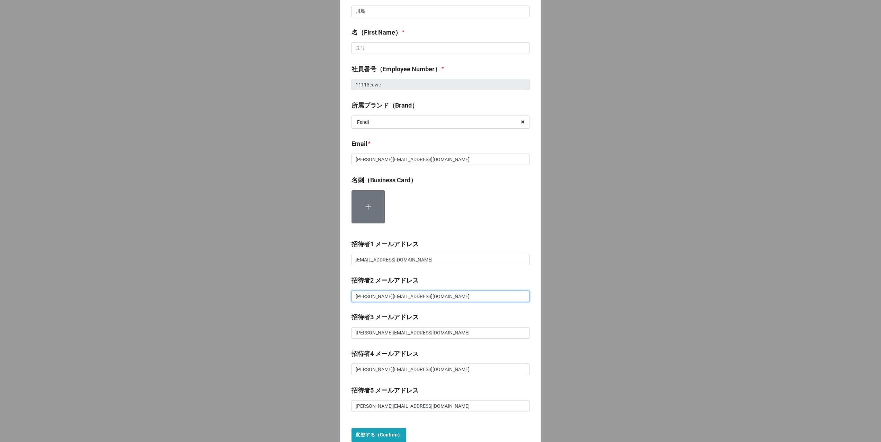
drag, startPoint x: 427, startPoint y: 295, endPoint x: 340, endPoint y: 295, distance: 87.6
click at [340, 295] on div "Givenchy Online Sample Sale マイページ ※事前登録の確認・修正が可能です。（事前登録期間のみ） 変更がない場合にはページをそのまま…" at bounding box center [440, 185] width 201 height 538
drag, startPoint x: 434, startPoint y: 259, endPoint x: 311, endPoint y: 256, distance: 122.9
click at [311, 256] on div "Givenchy Online Sample Sale マイページ ※事前登録の確認・修正が可能です。（事前登録期間のみ） 変更がない場合にはページをそのまま…" at bounding box center [440, 188] width 881 height 554
paste input ".kawashima@milleporte.com"
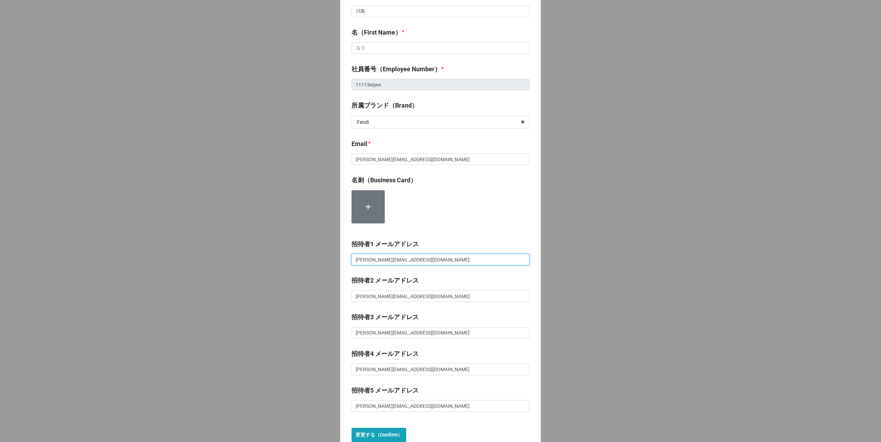
click at [444, 261] on input "yuri.kawashima@milleporte.com" at bounding box center [440, 260] width 178 height 12
click at [448, 235] on div "Givenchy Online Sample Sale マイページ ※事前登録の確認・修正が可能です。（事前登録期間のみ） 変更がない場合にはページをそのまま…" at bounding box center [440, 185] width 201 height 538
drag, startPoint x: 435, startPoint y: 261, endPoint x: 341, endPoint y: 255, distance: 94.0
click at [341, 255] on div "Givenchy Online Sample Sale マイページ ※事前登録の確認・修正が可能です。（事前登録期間のみ） 変更がない場合にはページをそのまま…" at bounding box center [440, 185] width 201 height 538
paste input "Yuri Kawashima <yuri.kawashima@brands4friends.jp>"
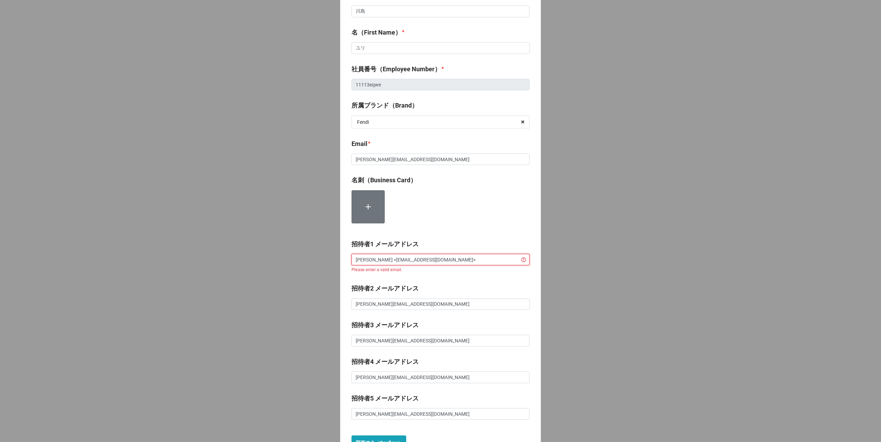
drag, startPoint x: 393, startPoint y: 260, endPoint x: 323, endPoint y: 259, distance: 70.3
click at [323, 259] on div "Givenchy Online Sample Sale マイページ ※事前登録の確認・修正が可能です。（事前登録期間のみ） 変更がない場合にはページをそのまま…" at bounding box center [440, 192] width 881 height 562
click at [444, 259] on input "yuri.kawashima@brands4friends.jp>" at bounding box center [440, 260] width 178 height 12
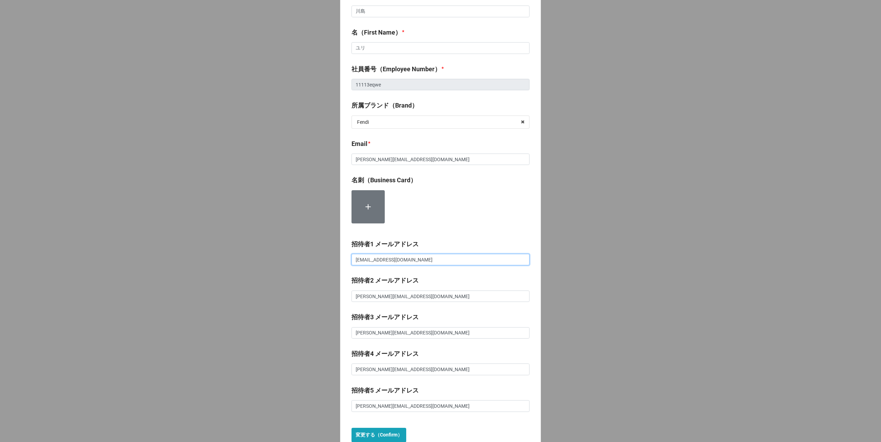
type input "[EMAIL_ADDRESS][DOMAIN_NAME]"
drag, startPoint x: 430, startPoint y: 298, endPoint x: 323, endPoint y: 295, distance: 107.0
click at [323, 295] on div "Givenchy Online Sample Sale マイページ ※事前登録の確認・修正が可能です。（事前登録期間のみ） 変更がない場合にはページをそのまま…" at bounding box center [440, 188] width 881 height 554
click at [387, 295] on input at bounding box center [440, 297] width 178 height 12
paste input "[EMAIL_ADDRESS][DOMAIN_NAME]"
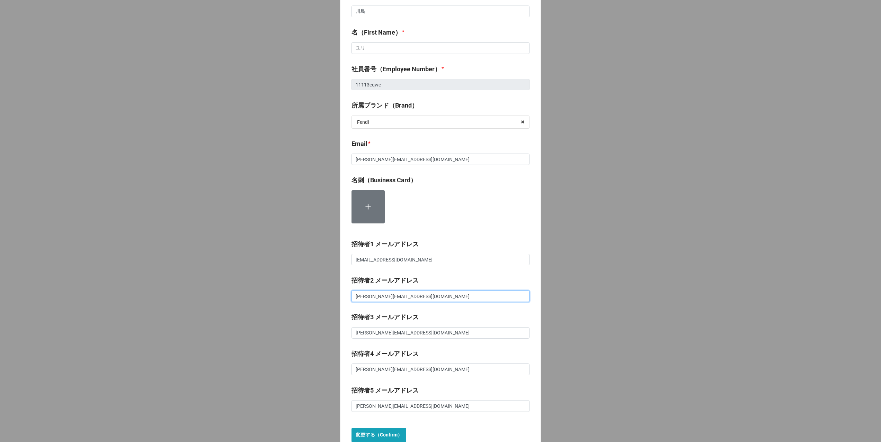
type input "[EMAIL_ADDRESS][DOMAIN_NAME]"
drag, startPoint x: 440, startPoint y: 333, endPoint x: 356, endPoint y: 331, distance: 84.5
click at [356, 331] on input "[PERSON_NAME][EMAIL_ADDRESS][DOMAIN_NAME]" at bounding box center [440, 333] width 178 height 12
paste input "ryouichi.todoroki"
drag, startPoint x: 445, startPoint y: 333, endPoint x: 273, endPoint y: 328, distance: 172.5
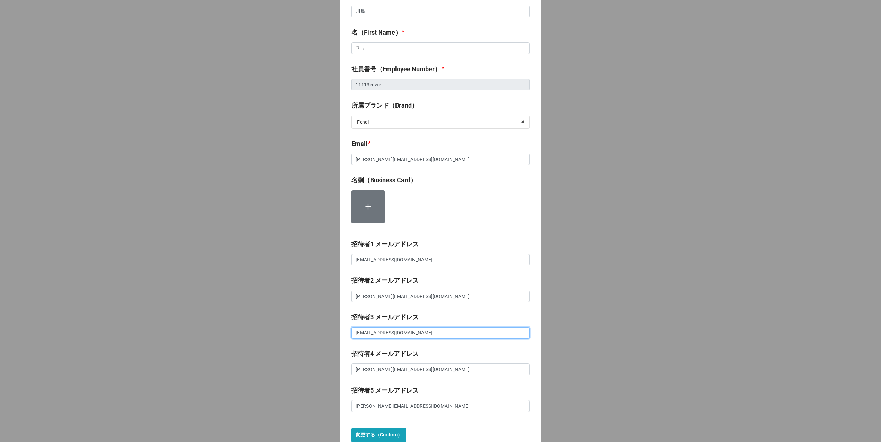
click at [273, 328] on div "Givenchy Online Sample Sale マイページ ※事前登録の確認・修正が可能です。（事前登録期間のみ） 変更がない場合にはページをそのまま…" at bounding box center [440, 188] width 881 height 554
paste input
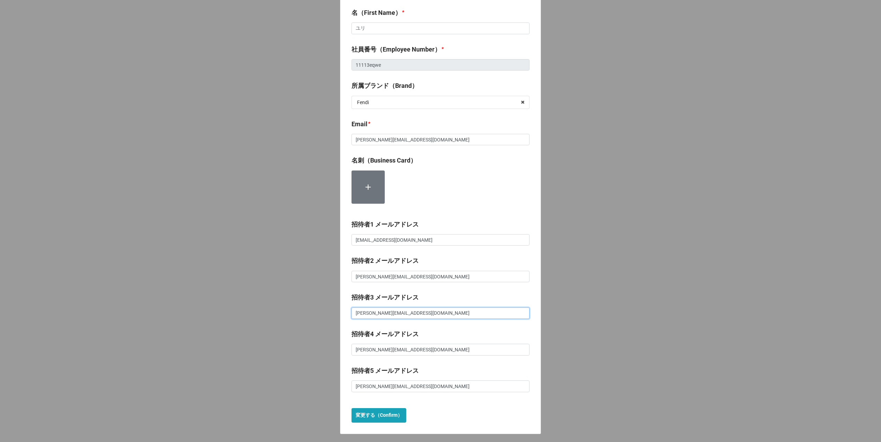
scroll to position [112, 0]
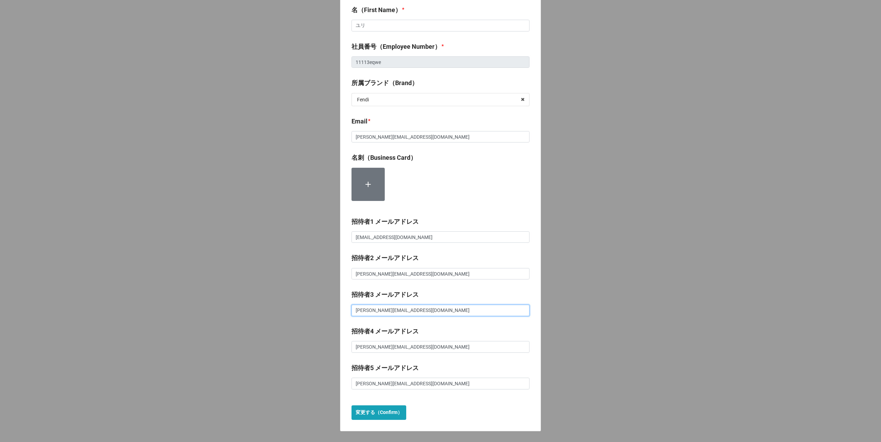
type input "[EMAIL_ADDRESS][DOMAIN_NAME]"
drag, startPoint x: 442, startPoint y: 343, endPoint x: 331, endPoint y: 343, distance: 111.8
click at [331, 343] on div "Givenchy Online Sample Sale マイページ ※事前登録の確認・修正が可能です。（事前登録期間のみ） 変更がない場合にはページをそのまま…" at bounding box center [440, 165] width 881 height 554
drag, startPoint x: 439, startPoint y: 347, endPoint x: 323, endPoint y: 345, distance: 116.3
click at [323, 345] on div "Givenchy Online Sample Sale マイページ ※事前登録の確認・修正が可能です。（事前登録期間のみ） 変更がない場合にはページをそのまま…" at bounding box center [440, 165] width 881 height 554
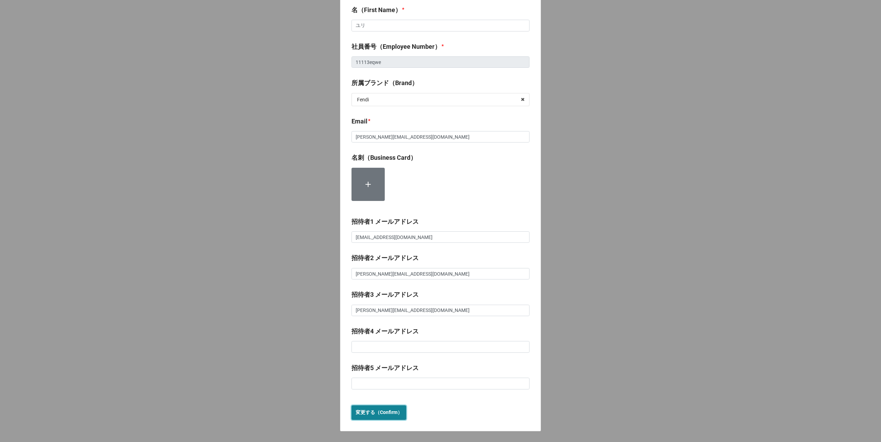
click at [373, 416] on b "変更する（Confirm）" at bounding box center [378, 412] width 47 height 7
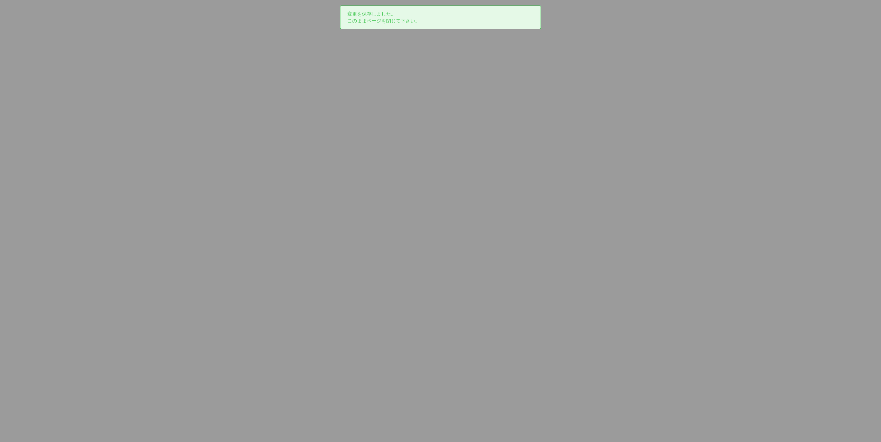
scroll to position [0, 0]
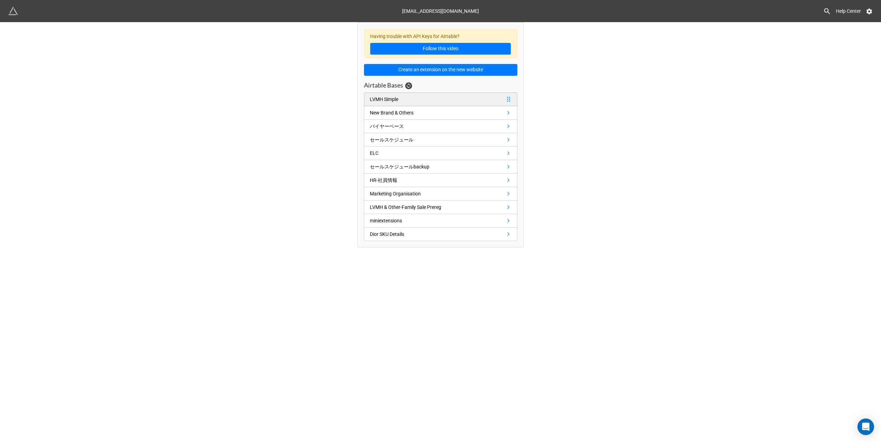
click at [406, 101] on link "LVMH Simple" at bounding box center [440, 99] width 153 height 14
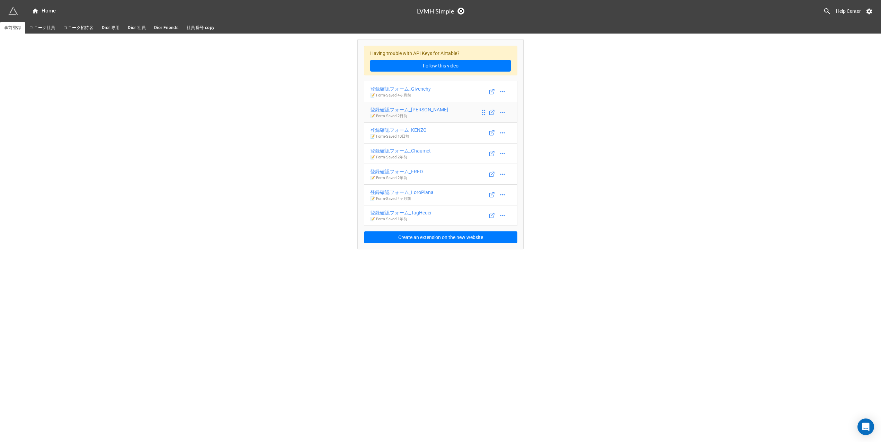
click at [453, 115] on link "登録確認フォーム_[PERSON_NAME] 📝 Form - Saved 2日前" at bounding box center [440, 112] width 153 height 21
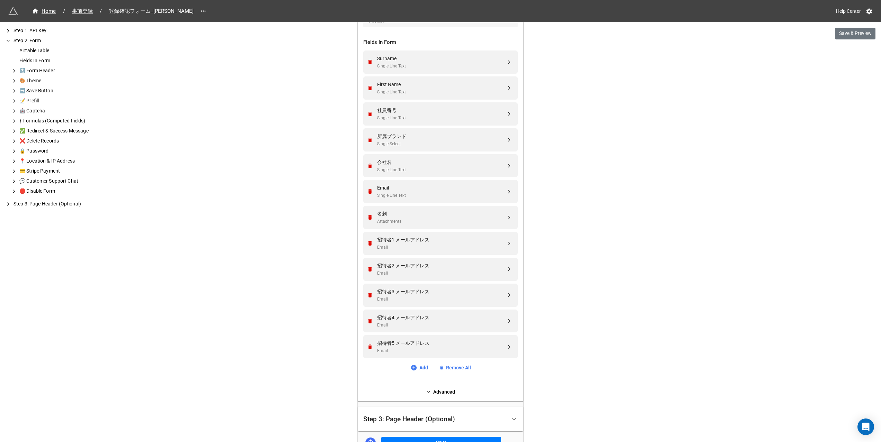
scroll to position [321, 0]
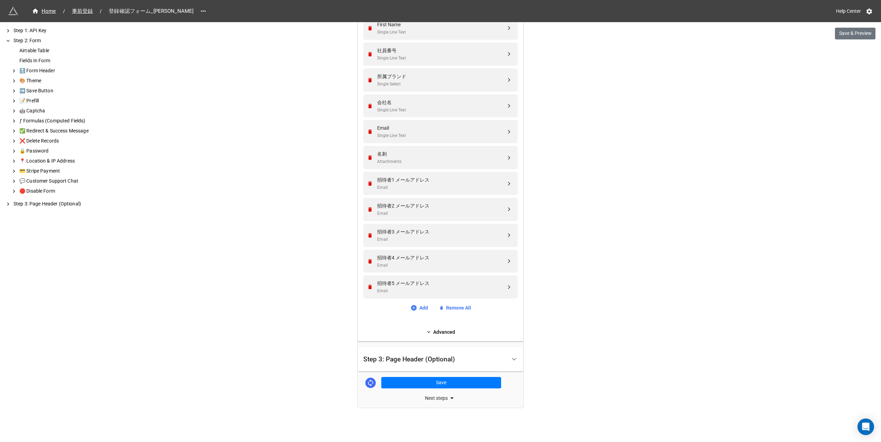
click at [413, 361] on div "Step 3: Page Header (Optional)" at bounding box center [409, 359] width 92 height 7
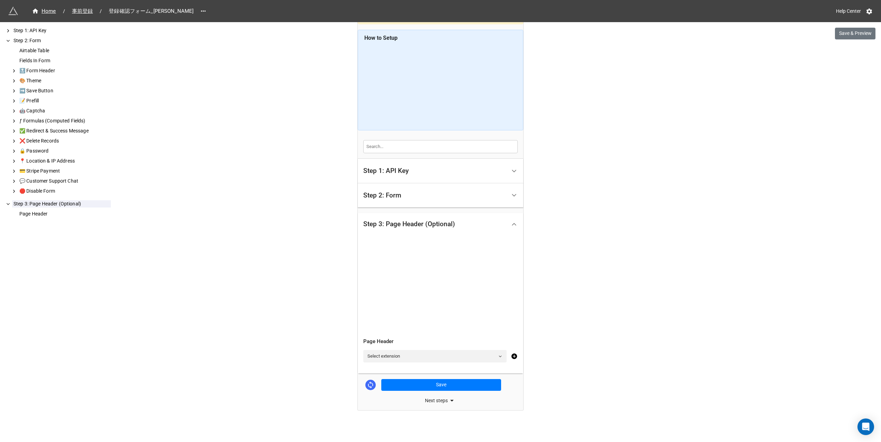
scroll to position [46, 0]
click at [426, 190] on div "Step 2: Form" at bounding box center [434, 194] width 143 height 16
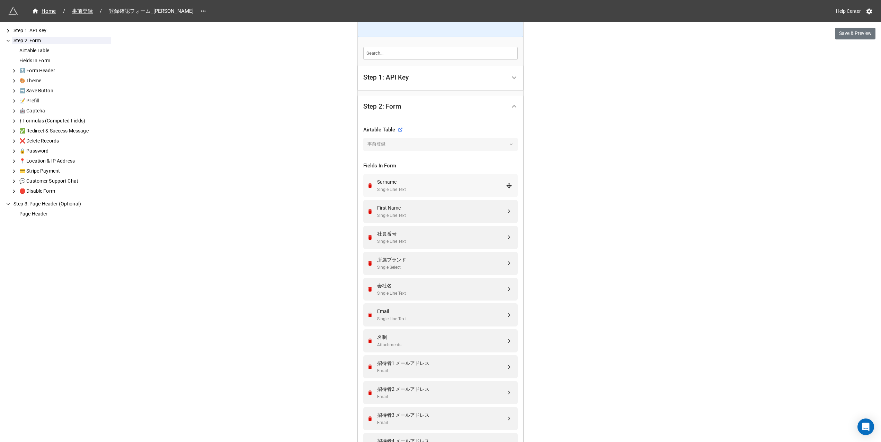
scroll to position [321, 0]
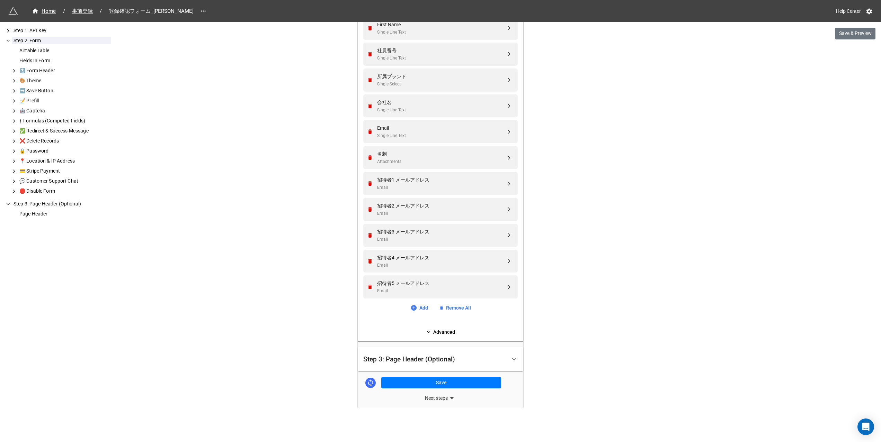
click at [441, 336] on div "Airtable Table 事前登録 Fields In Form Surname Single Line Text First Name Single L…" at bounding box center [440, 138] width 165 height 408
click at [437, 334] on link "Advanced" at bounding box center [440, 332] width 154 height 8
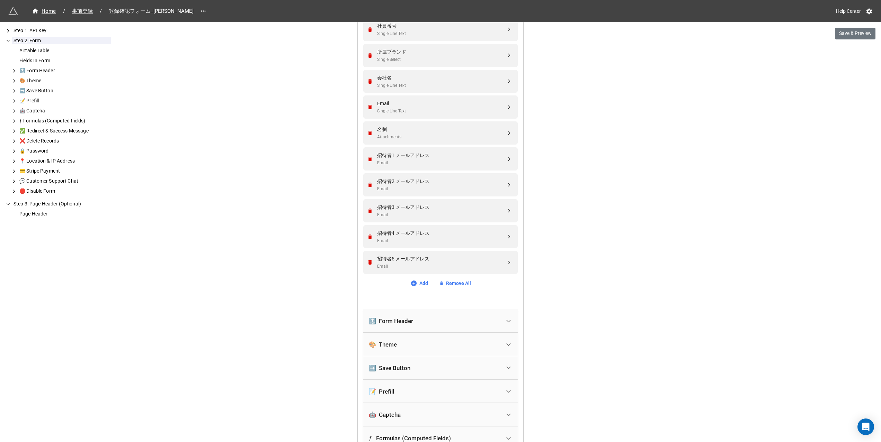
scroll to position [364, 0]
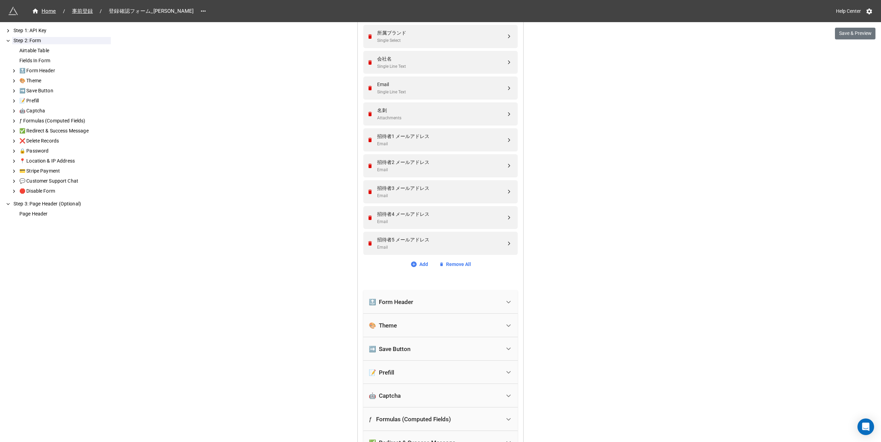
click at [424, 302] on div "🔝 Form Header" at bounding box center [435, 302] width 132 height 15
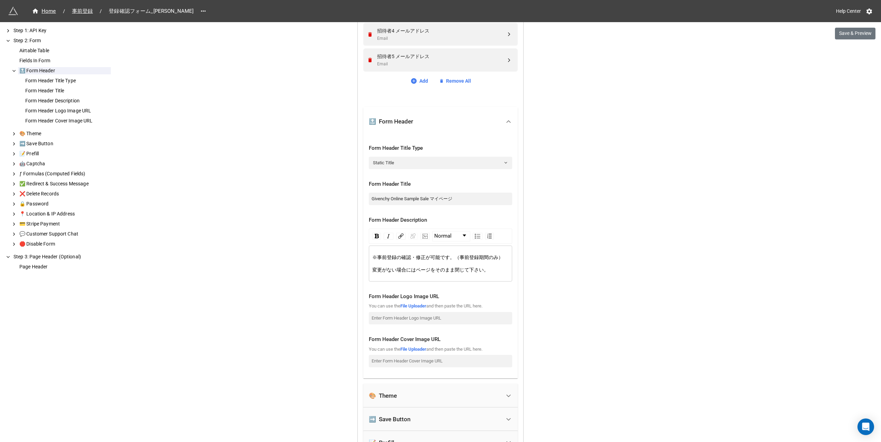
scroll to position [549, 0]
drag, startPoint x: 389, startPoint y: 197, endPoint x: 358, endPoint y: 197, distance: 31.2
click at [358, 197] on div "Airtable Table 事前登録 Fields In Form Surname Single Line Text First Name Single L…" at bounding box center [440, 188] width 165 height 964
paste input "[PERSON_NAME]"
drag, startPoint x: 443, startPoint y: 199, endPoint x: 340, endPoint y: 194, distance: 103.6
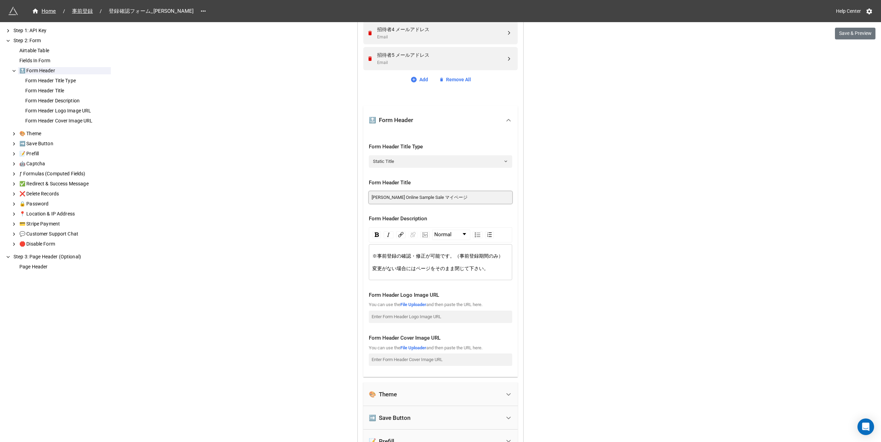
click at [340, 194] on div "We have released a newer version of this extension with many improvements! It's…" at bounding box center [440, 111] width 881 height 1320
paste input "NLINE FAMILY SALE"
type input "[PERSON_NAME] ONLINE FAMILY SALE マイページ"
click at [318, 250] on div "We have released a newer version of this extension with many improvements! It's…" at bounding box center [440, 111] width 881 height 1320
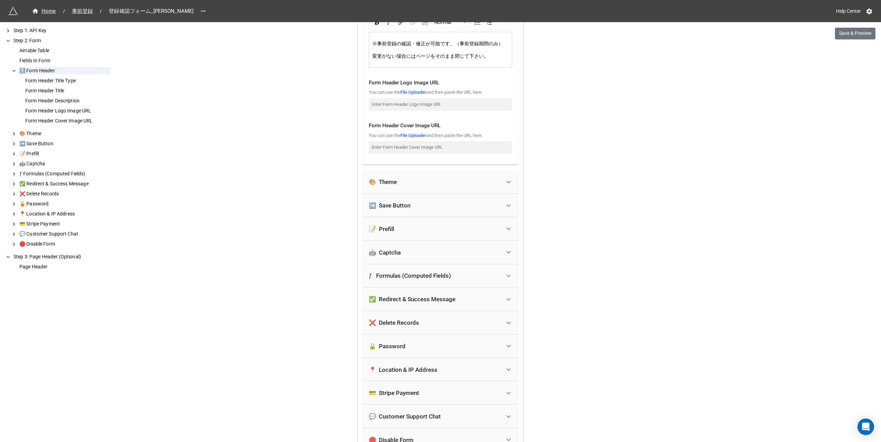
scroll to position [877, 0]
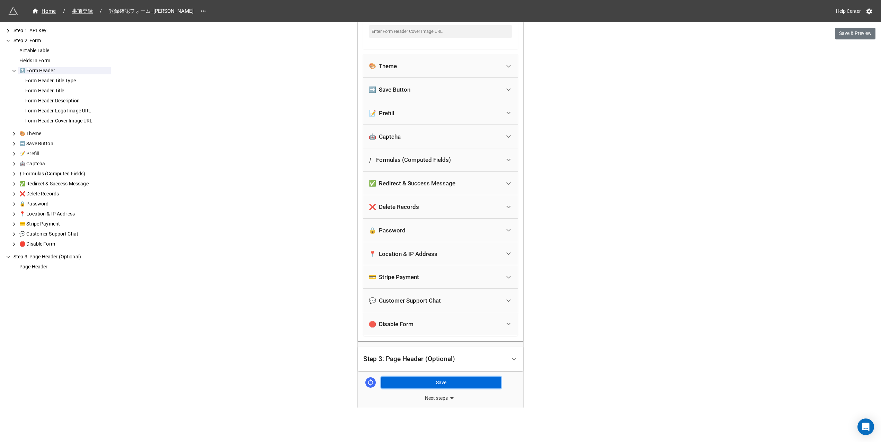
click at [467, 385] on button "Save" at bounding box center [441, 383] width 120 height 12
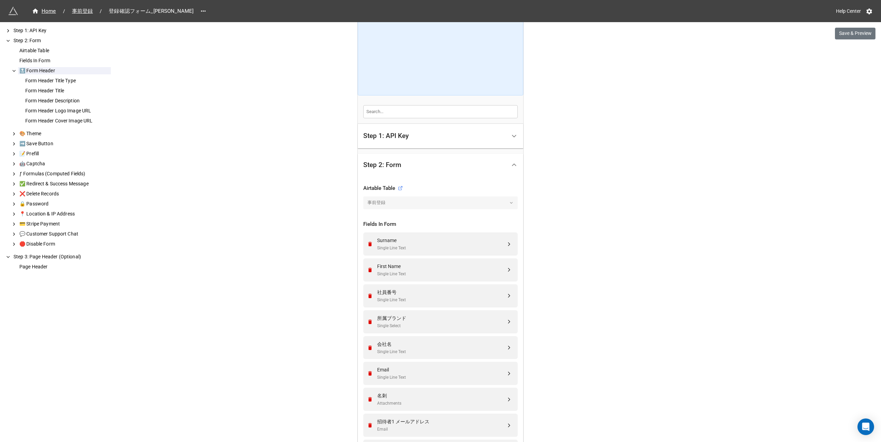
scroll to position [87, 0]
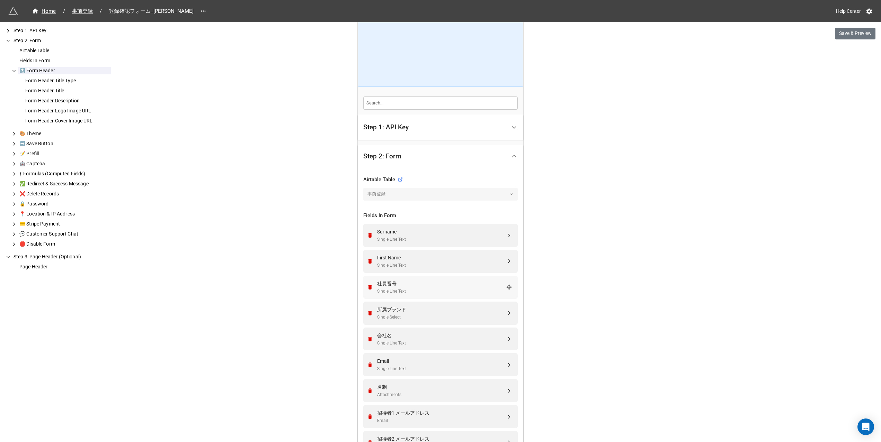
click at [426, 283] on div "社員番号" at bounding box center [441, 284] width 129 height 8
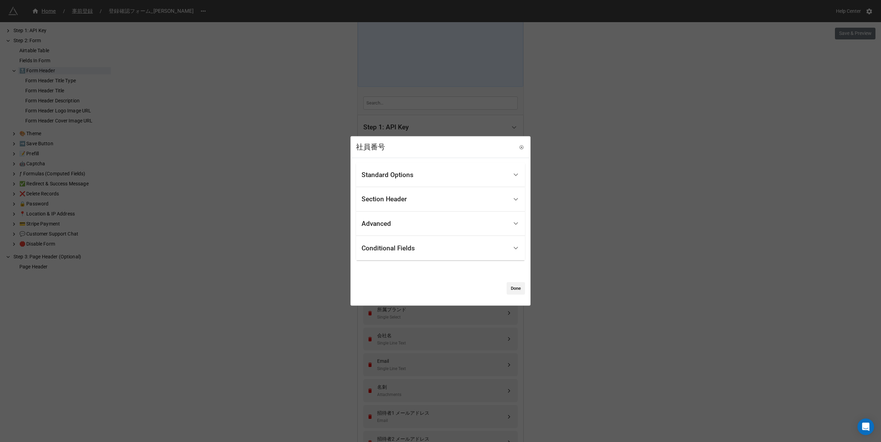
click at [406, 178] on div "Standard Options" at bounding box center [387, 175] width 52 height 7
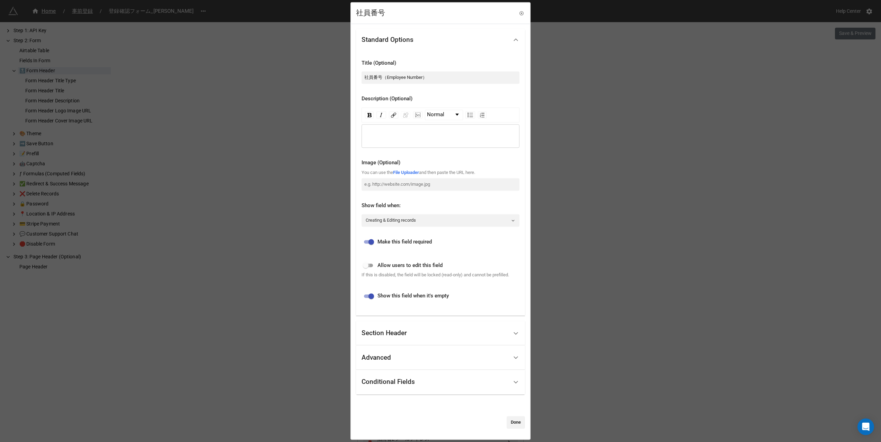
click at [366, 265] on input "checkbox" at bounding box center [365, 266] width 25 height 8
click at [369, 266] on input "checkbox" at bounding box center [371, 266] width 25 height 8
checkbox input "false"
click at [521, 13] on icon at bounding box center [521, 12] width 1 height 1
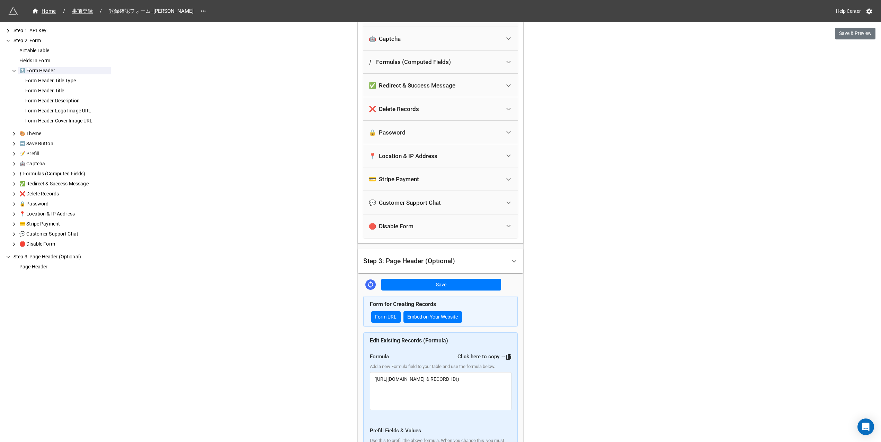
scroll to position [1051, 0]
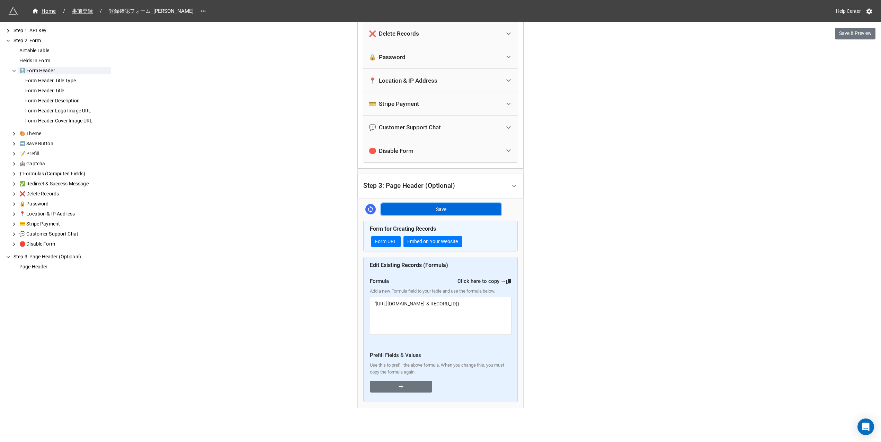
click at [411, 213] on button "Save" at bounding box center [441, 210] width 120 height 12
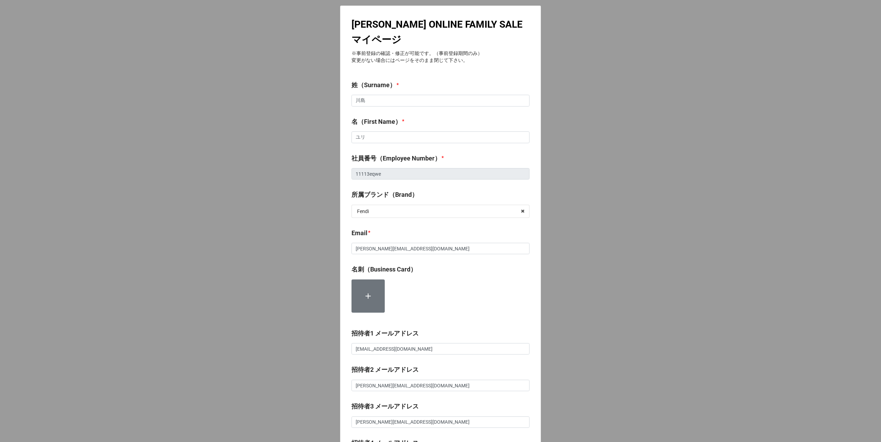
click at [275, 179] on div "[PERSON_NAME] ONLINE FAMILY SALE マイページ ※事前登録の確認・修正が可能です。（事前登録期間のみ） 変更がない場合にはページ…" at bounding box center [440, 277] width 881 height 554
click at [584, 98] on div "[PERSON_NAME] ONLINE FAMILY SALE マイページ ※事前登録の確認・修正が可能です。（事前登録期間のみ） 変更がない場合にはページ…" at bounding box center [440, 277] width 881 height 554
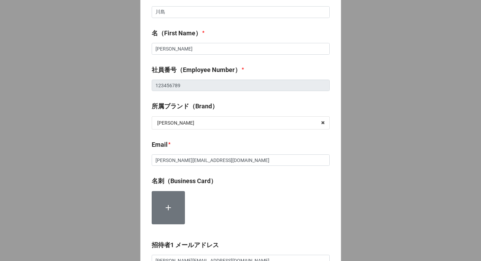
scroll to position [112, 0]
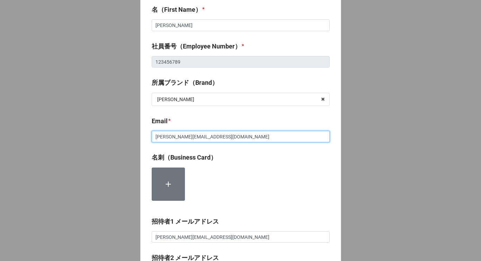
click at [235, 139] on input "[PERSON_NAME][EMAIL_ADDRESS][DOMAIN_NAME]" at bounding box center [241, 137] width 178 height 12
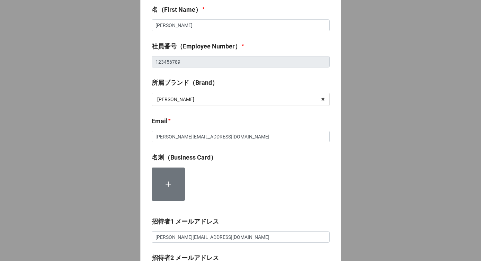
click at [232, 119] on b "Email *" at bounding box center [241, 122] width 178 height 12
